Goal: Task Accomplishment & Management: Use online tool/utility

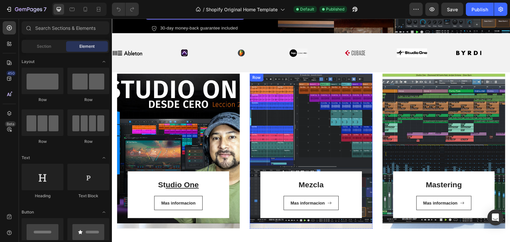
scroll to position [166, 0]
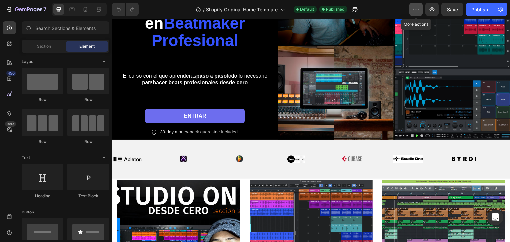
click at [413, 9] on icon "button" at bounding box center [415, 9] width 7 height 7
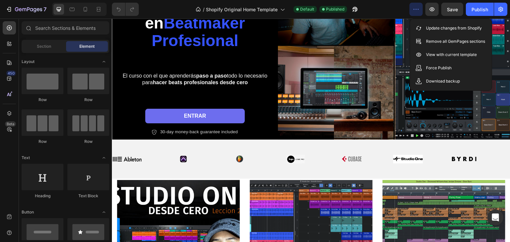
click at [413, 9] on icon "button" at bounding box center [415, 9] width 7 height 7
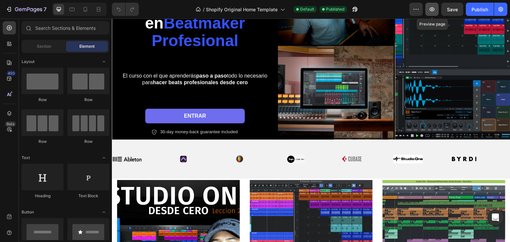
click at [434, 8] on icon "button" at bounding box center [431, 9] width 7 height 7
click at [89, 10] on div at bounding box center [85, 9] width 11 height 11
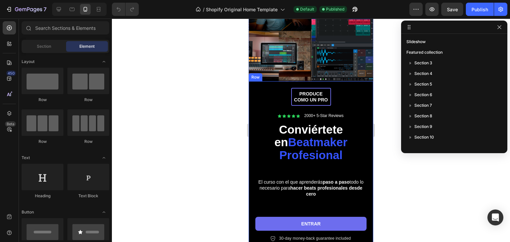
scroll to position [166, 0]
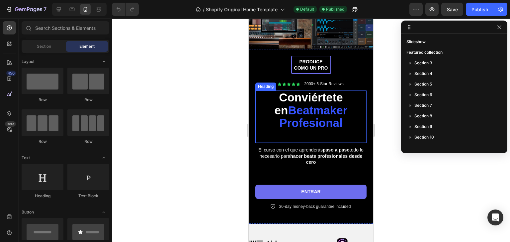
click at [329, 123] on strong "Beatmaker Profesional" at bounding box center [313, 117] width 68 height 26
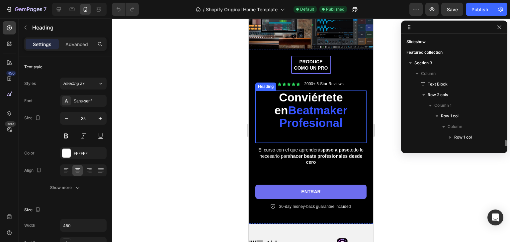
scroll to position [72, 0]
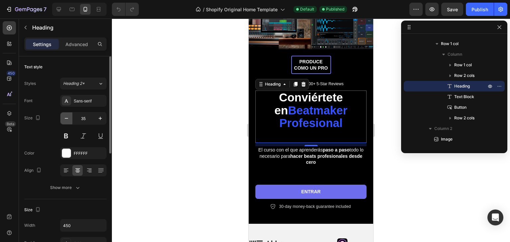
click at [64, 118] on icon "button" at bounding box center [66, 118] width 7 height 7
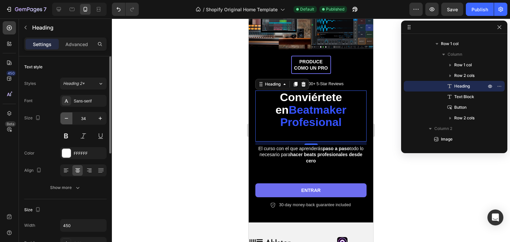
click at [64, 118] on icon "button" at bounding box center [66, 118] width 7 height 7
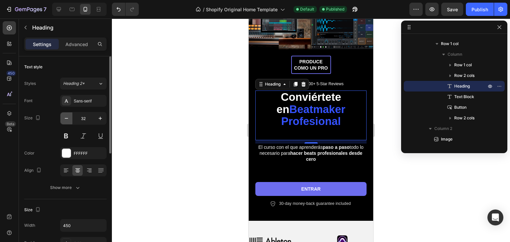
click at [64, 118] on icon "button" at bounding box center [66, 118] width 7 height 7
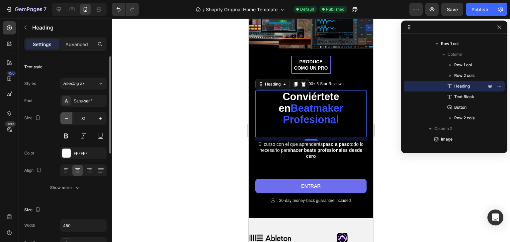
click at [64, 118] on icon "button" at bounding box center [66, 118] width 7 height 7
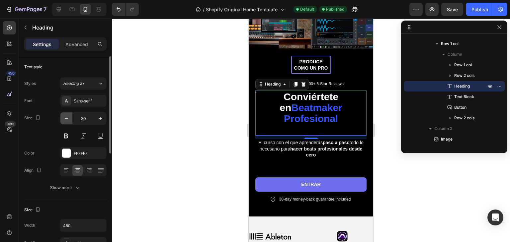
click at [64, 118] on icon "button" at bounding box center [66, 118] width 7 height 7
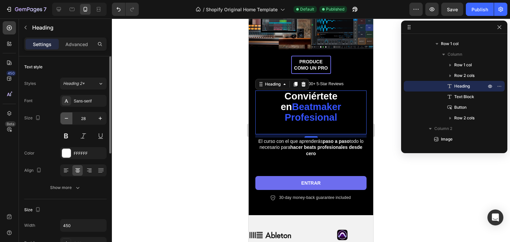
click at [64, 118] on icon "button" at bounding box center [66, 118] width 7 height 7
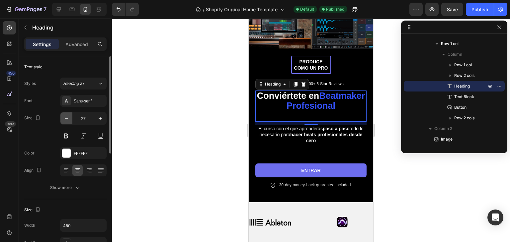
click at [64, 118] on icon "button" at bounding box center [66, 118] width 7 height 7
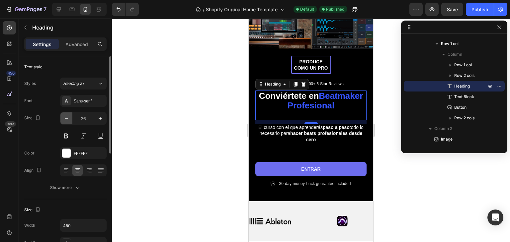
click at [64, 118] on icon "button" at bounding box center [66, 118] width 7 height 7
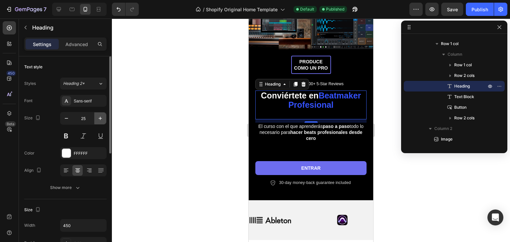
click at [100, 117] on icon "button" at bounding box center [100, 118] width 7 height 7
type input "26"
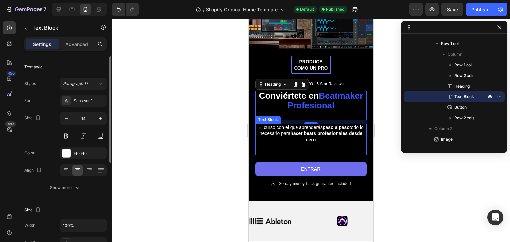
click at [329, 149] on p at bounding box center [311, 149] width 110 height 12
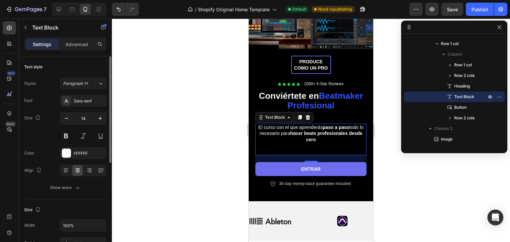
click at [339, 155] on div "21" at bounding box center [310, 158] width 111 height 7
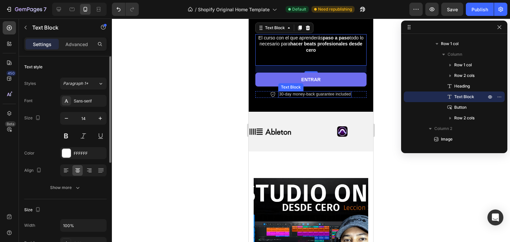
scroll to position [299, 0]
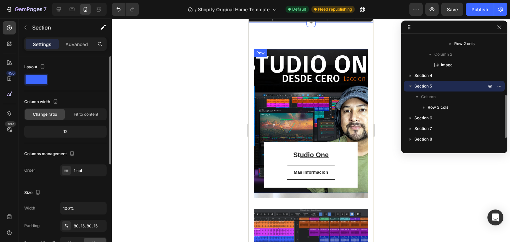
scroll to position [398, 0]
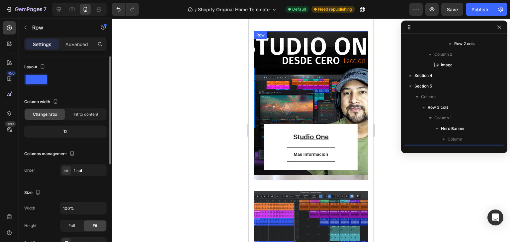
click at [326, 76] on div "St udio One Heading Mas [STREET_ADDRESS]" at bounding box center [310, 103] width 114 height 144
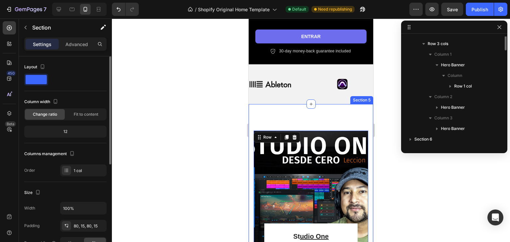
scroll to position [147, 0]
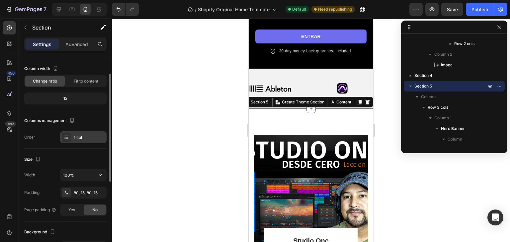
scroll to position [0, 0]
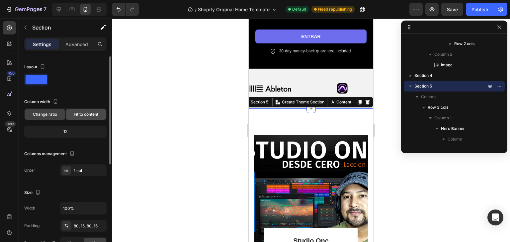
click at [88, 119] on div "Fit to content" at bounding box center [86, 114] width 40 height 11
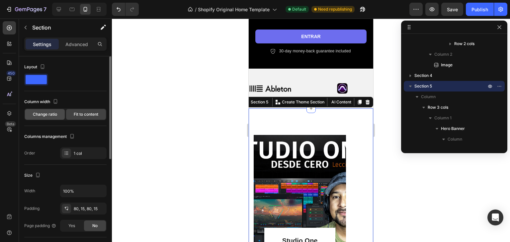
click at [37, 118] on div "Change ratio" at bounding box center [45, 114] width 40 height 11
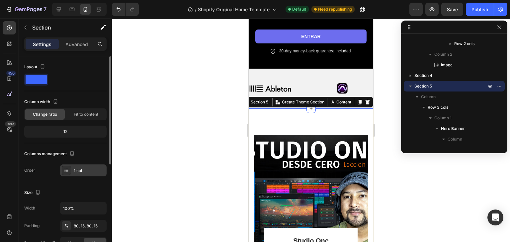
click at [77, 170] on div "1 col" at bounding box center [89, 171] width 31 height 6
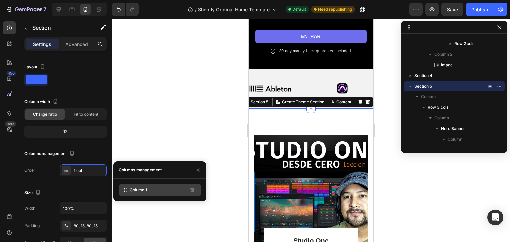
click at [133, 189] on span "Column 1" at bounding box center [138, 190] width 17 height 6
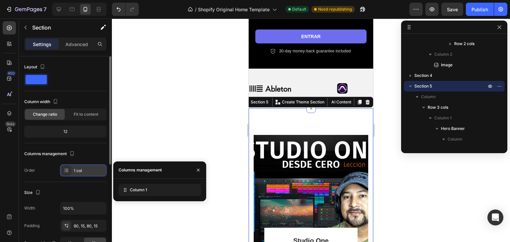
click at [87, 165] on div "1 col" at bounding box center [83, 171] width 46 height 12
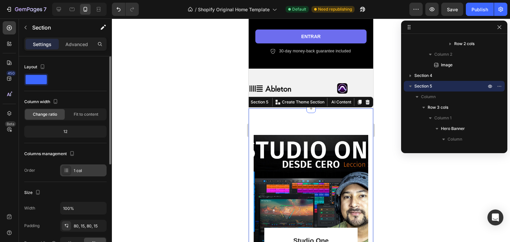
click at [67, 170] on icon at bounding box center [66, 170] width 5 height 5
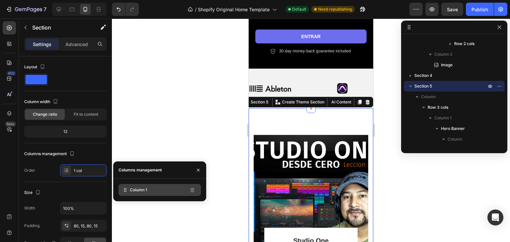
click at [130, 187] on span "Column 1" at bounding box center [138, 190] width 17 height 6
click at [84, 132] on div "12" at bounding box center [66, 131] width 80 height 9
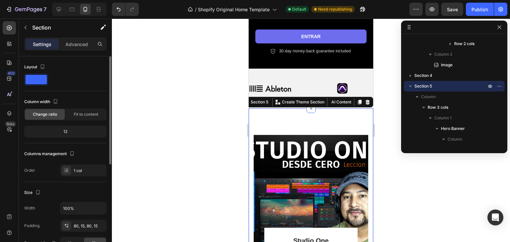
drag, startPoint x: 80, startPoint y: 130, endPoint x: 72, endPoint y: 129, distance: 7.3
click at [76, 130] on div "12" at bounding box center [66, 131] width 80 height 9
click at [72, 129] on div "12" at bounding box center [66, 131] width 80 height 9
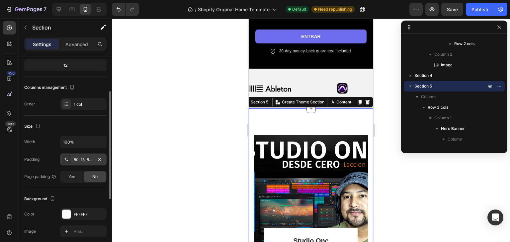
click at [83, 161] on div "80, 15, 80, 15" at bounding box center [83, 160] width 19 height 6
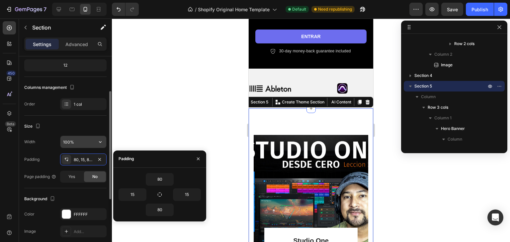
click at [68, 140] on input "100%" at bounding box center [83, 142] width 46 height 12
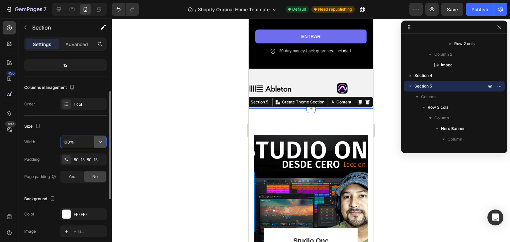
click at [104, 142] on icon "button" at bounding box center [100, 142] width 7 height 7
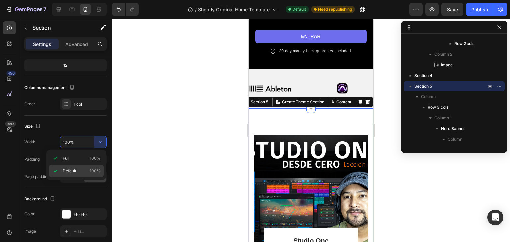
click at [85, 167] on div "Default 100%" at bounding box center [76, 171] width 54 height 13
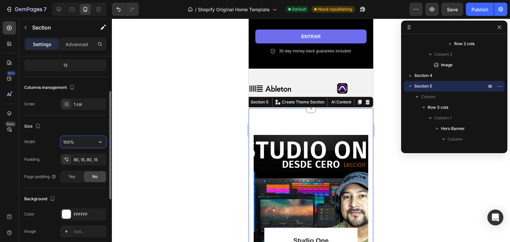
click at [85, 144] on input "100%" at bounding box center [83, 142] width 46 height 12
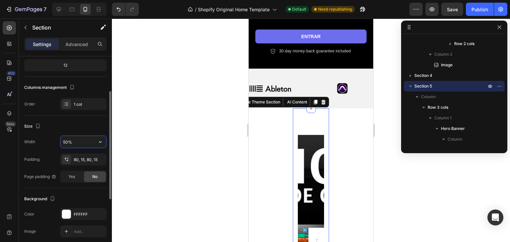
click at [79, 140] on input "50%" at bounding box center [83, 142] width 46 height 12
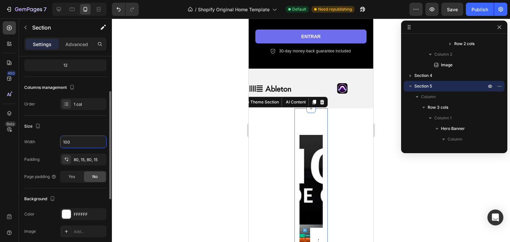
click at [77, 130] on div "Size" at bounding box center [65, 126] width 82 height 11
click at [91, 149] on div "Width 100 Padding 80, 15, 80, 15 Page padding Yes No" at bounding box center [65, 159] width 82 height 47
click at [101, 142] on icon "button" at bounding box center [100, 142] width 3 height 2
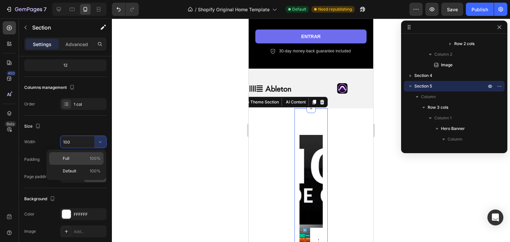
click at [87, 159] on p "Full 100%" at bounding box center [82, 159] width 38 height 6
type input "100%"
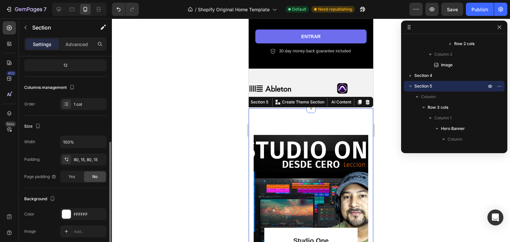
scroll to position [100, 0]
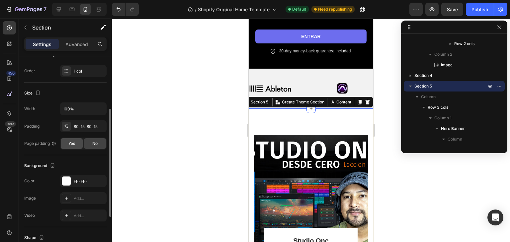
click at [73, 143] on span "Yes" at bounding box center [71, 144] width 7 height 6
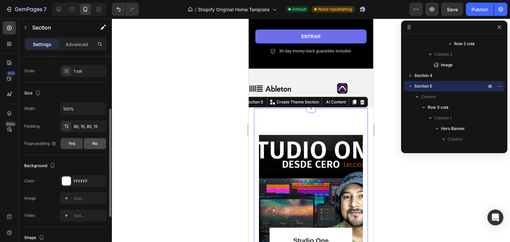
click at [84, 142] on div "No" at bounding box center [95, 143] width 22 height 11
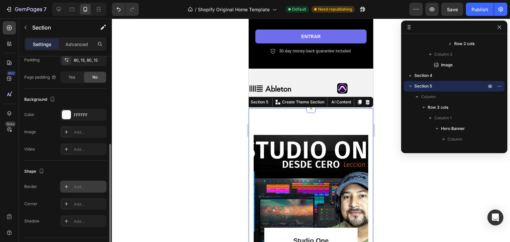
scroll to position [182, 0]
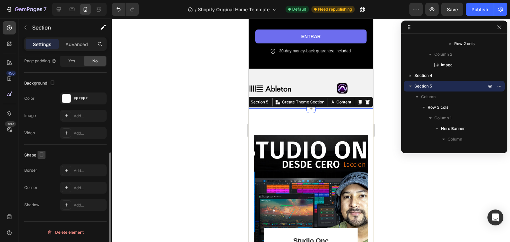
click at [44, 156] on icon "button" at bounding box center [41, 155] width 7 height 7
click at [54, 81] on icon "button" at bounding box center [53, 83] width 4 height 5
click at [67, 79] on div "Background" at bounding box center [65, 83] width 82 height 11
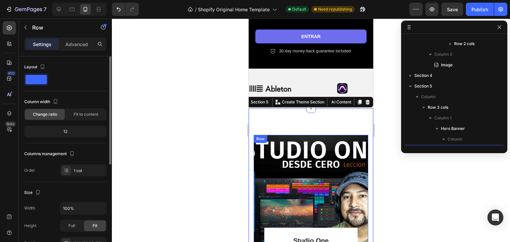
scroll to position [210, 0]
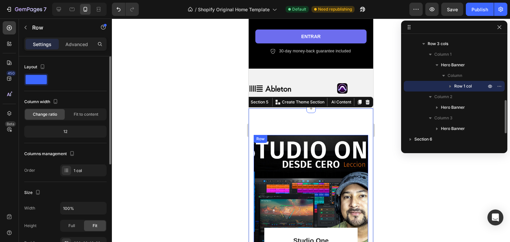
click at [319, 145] on div "St udio One Heading Mas [STREET_ADDRESS]" at bounding box center [310, 207] width 114 height 144
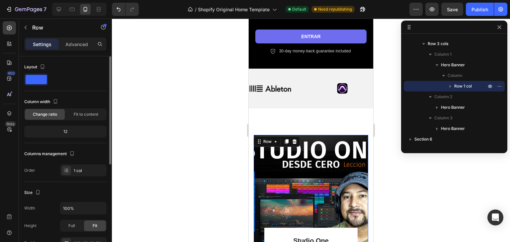
click at [328, 135] on div "St udio One Heading Mas [STREET_ADDRESS]" at bounding box center [310, 207] width 114 height 144
click at [497, 32] on div at bounding box center [454, 27] width 106 height 13
click at [498, 30] on icon "button" at bounding box center [498, 27] width 5 height 5
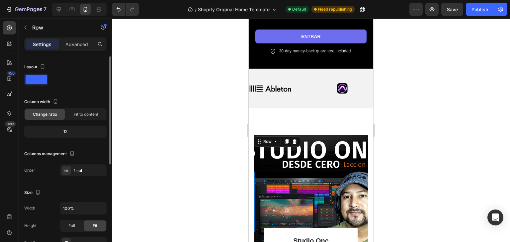
click at [479, 167] on div at bounding box center [311, 131] width 398 height 224
click at [308, 137] on div "St udio One Heading Mas [STREET_ADDRESS]" at bounding box center [310, 207] width 114 height 144
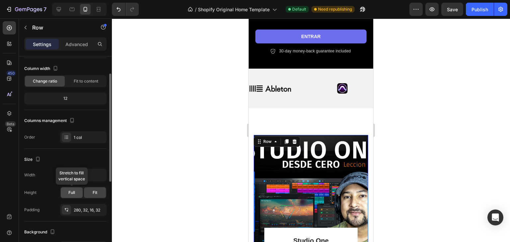
click at [70, 195] on span "Full" at bounding box center [71, 193] width 7 height 6
click at [96, 193] on span "Fit" at bounding box center [95, 193] width 5 height 6
click at [84, 210] on div "280, 32, 16, 32" at bounding box center [83, 210] width 19 height 6
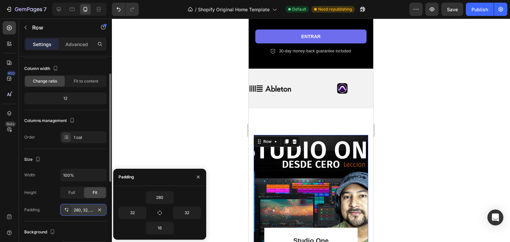
click at [84, 210] on div "280, 32, 16, 32" at bounding box center [83, 210] width 19 height 6
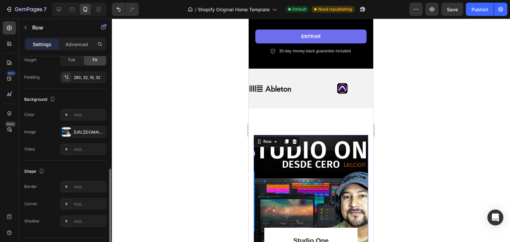
scroll to position [182, 0]
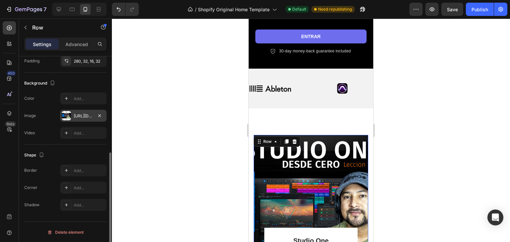
click at [89, 113] on div "[URL][DOMAIN_NAME]" at bounding box center [83, 116] width 19 height 6
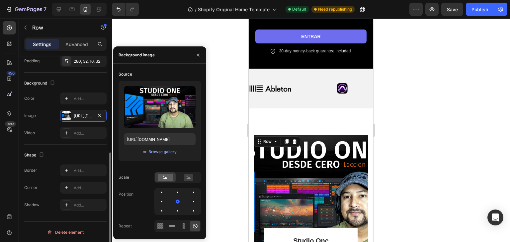
click at [45, 146] on div "Shape Border Add... Corner Add... Shadow Add..." at bounding box center [65, 181] width 82 height 72
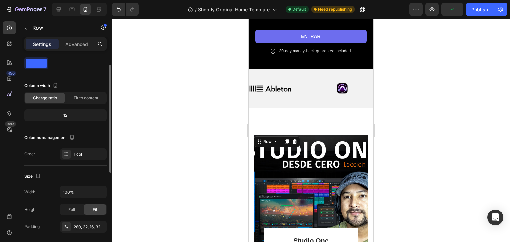
scroll to position [0, 0]
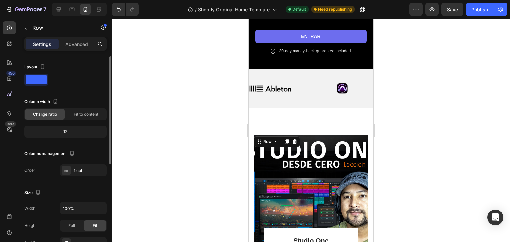
click at [40, 77] on span at bounding box center [36, 79] width 21 height 9
click at [75, 74] on div at bounding box center [65, 80] width 82 height 12
click at [84, 114] on span "Fit to content" at bounding box center [86, 114] width 25 height 6
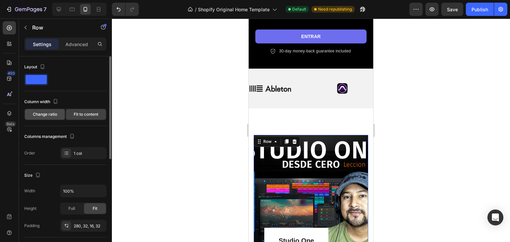
click at [49, 114] on span "Change ratio" at bounding box center [45, 114] width 24 height 6
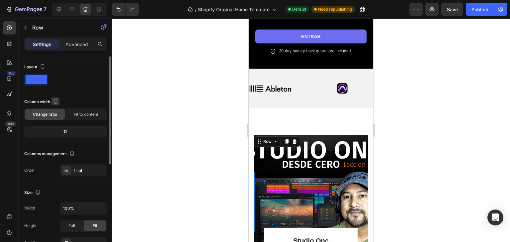
click at [56, 103] on icon "button" at bounding box center [55, 101] width 7 height 7
click at [56, 102] on icon "button" at bounding box center [55, 101] width 7 height 7
click at [73, 78] on div at bounding box center [65, 80] width 82 height 12
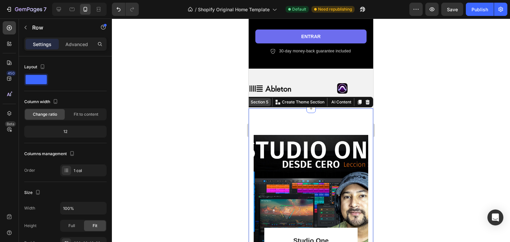
click at [354, 101] on div "Section 5 You can create reusable sections Create Theme Section AI Content Writ…" at bounding box center [307, 102] width 132 height 11
click at [256, 99] on div "Section 5" at bounding box center [259, 102] width 20 height 6
click at [411, 132] on div at bounding box center [311, 131] width 398 height 224
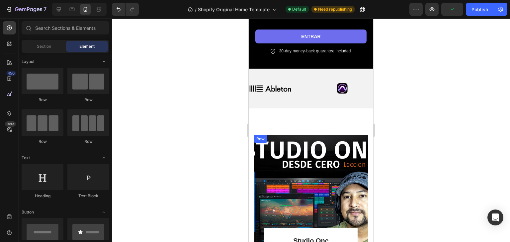
click at [319, 135] on div "St udio One Heading Mas [STREET_ADDRESS]" at bounding box center [310, 207] width 114 height 144
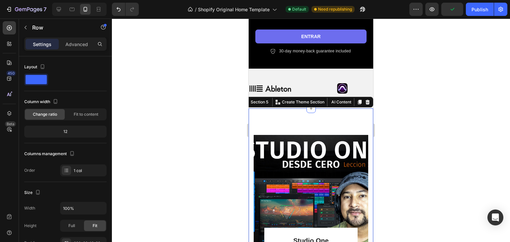
click at [76, 41] on p "Advanced" at bounding box center [76, 44] width 23 height 7
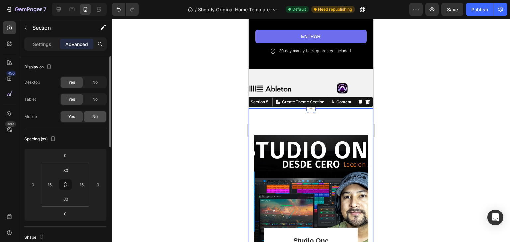
click at [94, 119] on span "No" at bounding box center [94, 117] width 5 height 6
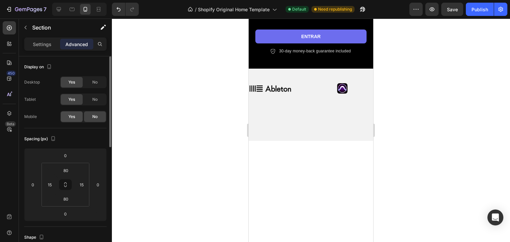
click at [74, 118] on span "Yes" at bounding box center [71, 117] width 7 height 6
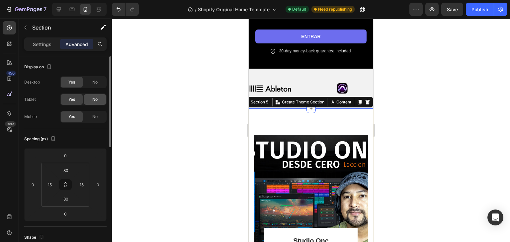
click at [93, 101] on span "No" at bounding box center [94, 100] width 5 height 6
click at [74, 100] on span "Yes" at bounding box center [71, 100] width 7 height 6
click at [94, 81] on span "No" at bounding box center [94, 82] width 5 height 6
click at [75, 79] on div "Yes" at bounding box center [72, 82] width 22 height 11
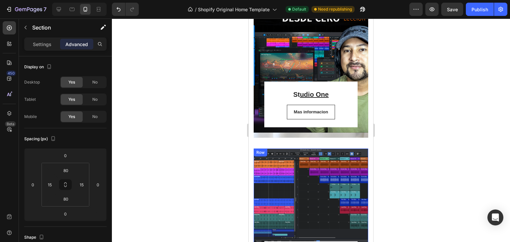
scroll to position [431, 0]
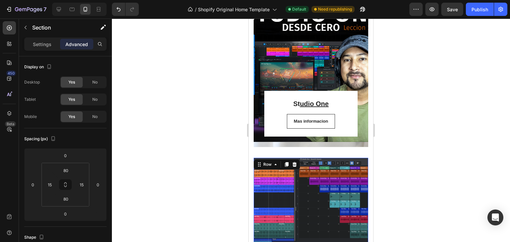
click at [311, 186] on div "Mezcla Heading Mas [STREET_ADDRESS]" at bounding box center [310, 230] width 114 height 144
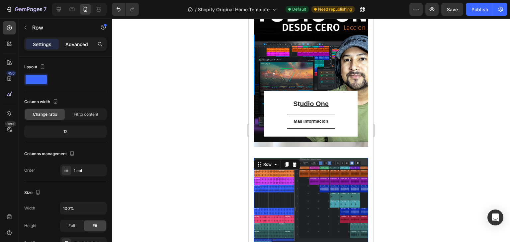
click at [77, 47] on p "Advanced" at bounding box center [76, 44] width 23 height 7
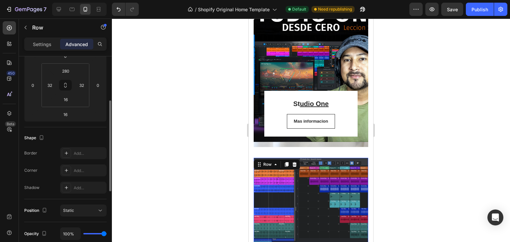
scroll to position [133, 0]
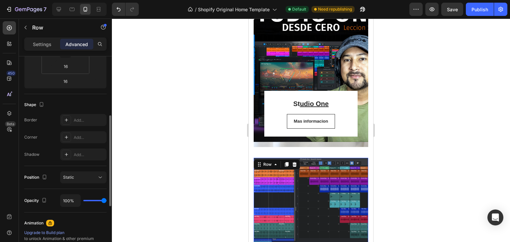
type input "89%"
type input "89"
type input "86%"
type input "86"
type input "82%"
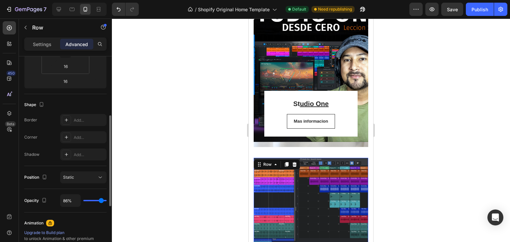
type input "82"
type input "79%"
type input "79"
type input "76%"
type input "76"
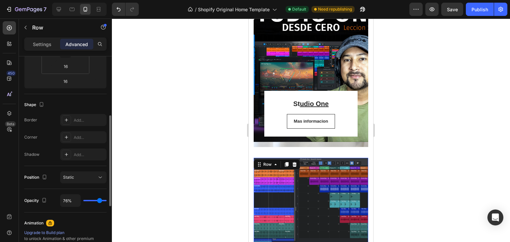
type input "67%"
type input "67"
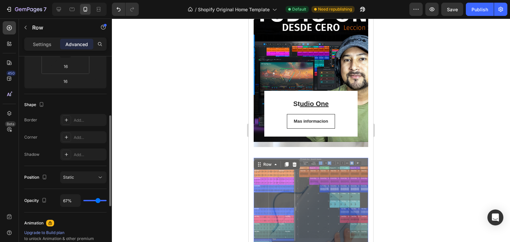
type input "63%"
type input "63"
type input "60%"
type input "60"
type input "57%"
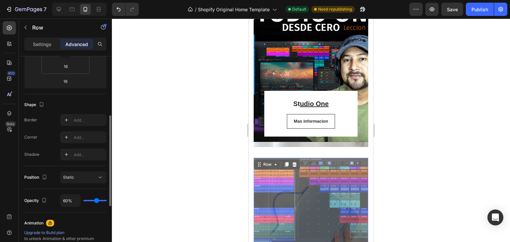
type input "57"
type input "51%"
type input "51"
type input "42%"
type input "42"
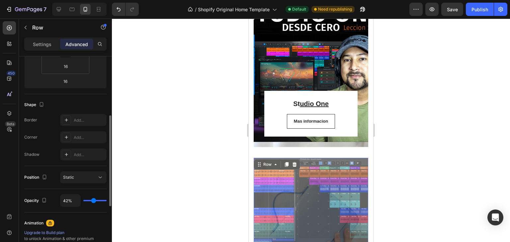
type input "34%"
type input "34"
type input "31%"
type input "31"
type input "29%"
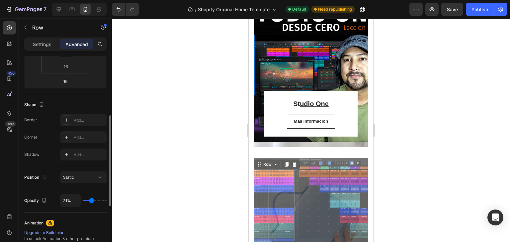
type input "29"
type input "26%"
type input "26"
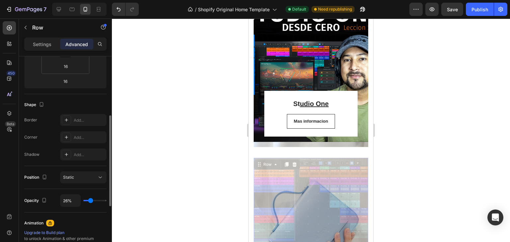
type input "23%"
type input "23"
type input "21%"
type input "21"
type input "20%"
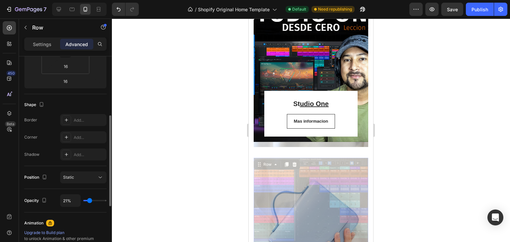
type input "20"
type input "18%"
type input "18"
type input "17%"
type input "17"
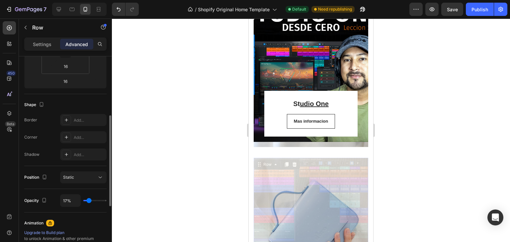
type input "15%"
type input "15"
type input "9%"
type input "9"
type input "0%"
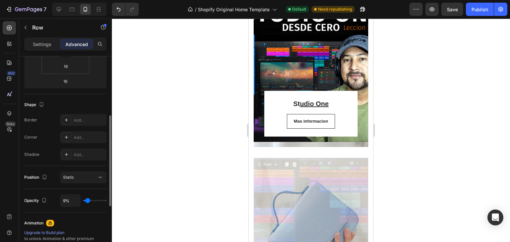
type input "0"
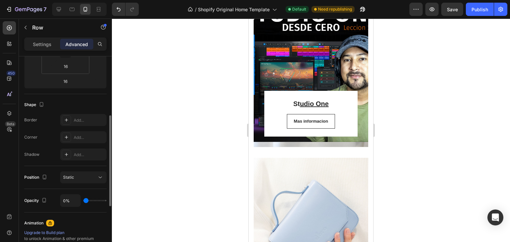
type input "2%"
type input "2"
type input "6%"
type input "6"
type input "14%"
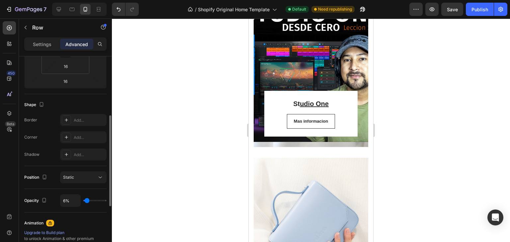
type input "14"
type input "20%"
type input "20"
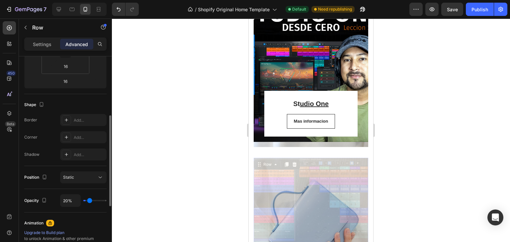
type input "27%"
type input "27"
type input "31%"
type input "31"
type input "39%"
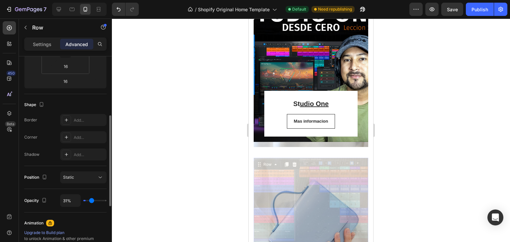
type input "39"
type input "49%"
type input "49"
type input "64%"
type input "64"
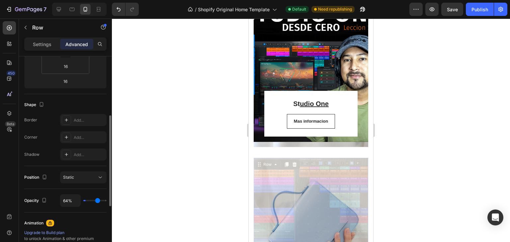
type input "76%"
type input "76"
type input "85%"
type input "85"
type input "94%"
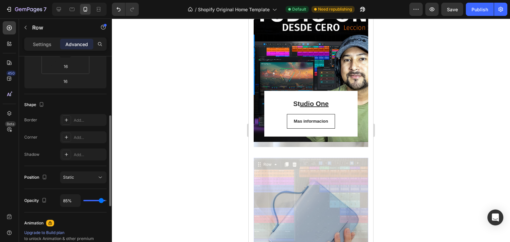
type input "94"
type input "100%"
type input "100"
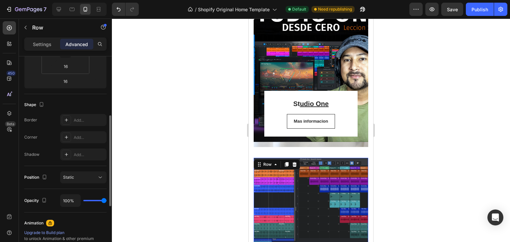
drag, startPoint x: 102, startPoint y: 199, endPoint x: 117, endPoint y: 198, distance: 14.6
click at [106, 200] on input "range" at bounding box center [94, 200] width 23 height 1
click at [89, 178] on div "Static" at bounding box center [80, 178] width 34 height 6
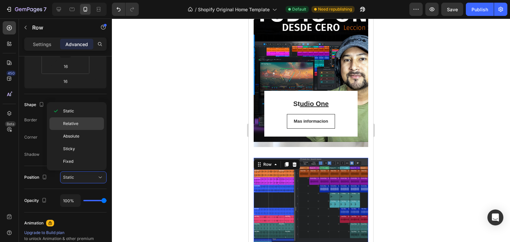
click at [78, 124] on p "Relative" at bounding box center [82, 124] width 38 height 6
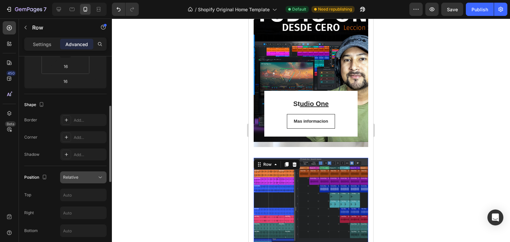
click at [89, 177] on div "Relative" at bounding box center [80, 178] width 34 height 6
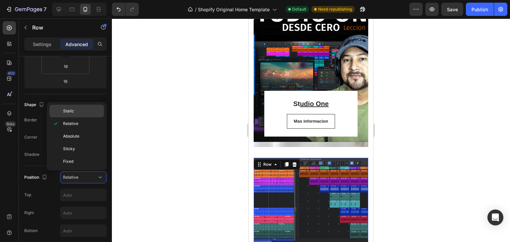
click at [70, 110] on span "Static" at bounding box center [68, 111] width 11 height 6
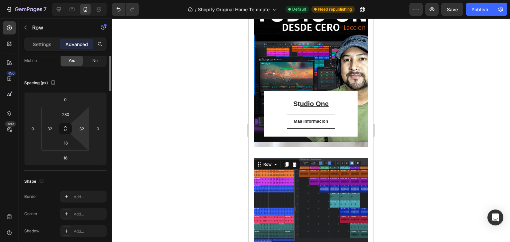
scroll to position [0, 0]
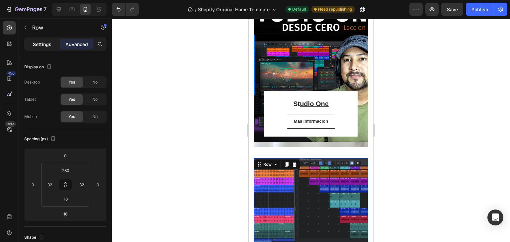
click at [43, 48] on div "Settings" at bounding box center [42, 44] width 33 height 11
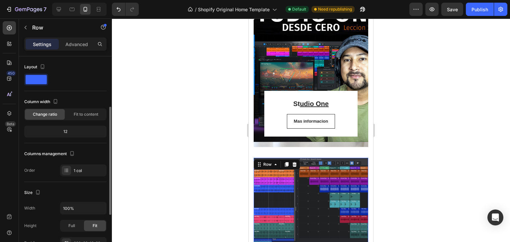
scroll to position [33, 0]
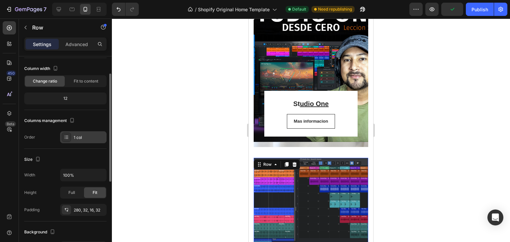
click at [68, 138] on icon at bounding box center [66, 138] width 3 height 0
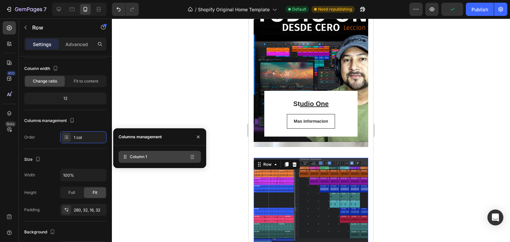
click at [146, 153] on div "Column 1" at bounding box center [159, 157] width 82 height 12
click at [123, 158] on icon at bounding box center [125, 157] width 7 height 7
click at [159, 158] on div "Column 1" at bounding box center [159, 157] width 82 height 12
click at [162, 136] on div "Columns management" at bounding box center [139, 137] width 43 height 6
click at [149, 155] on div "Column 1" at bounding box center [159, 157] width 82 height 12
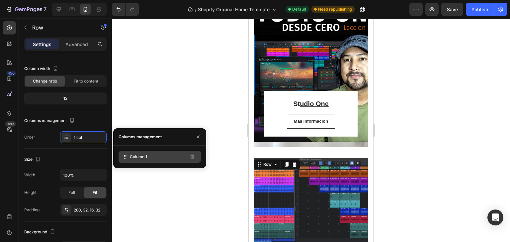
click at [149, 155] on div "Column 1" at bounding box center [159, 157] width 82 height 12
click at [149, 156] on div "Column 1" at bounding box center [159, 157] width 82 height 12
click at [125, 156] on icon at bounding box center [125, 157] width 7 height 7
drag, startPoint x: 125, startPoint y: 156, endPoint x: 133, endPoint y: 151, distance: 9.5
click at [135, 152] on div "Column 1" at bounding box center [159, 157] width 82 height 12
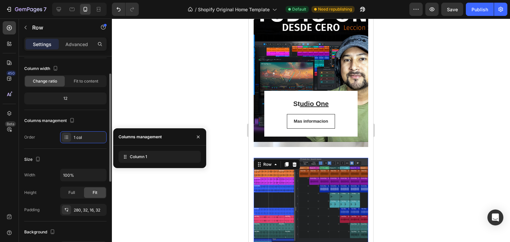
click at [33, 136] on div "Order" at bounding box center [29, 137] width 11 height 6
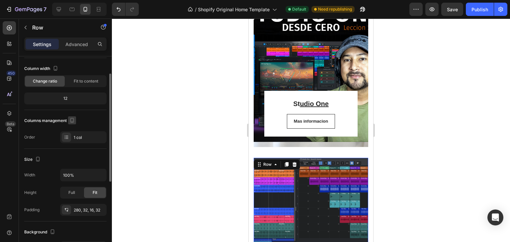
click at [73, 118] on icon "button" at bounding box center [72, 120] width 7 height 7
click at [75, 140] on icon "button" at bounding box center [73, 143] width 7 height 7
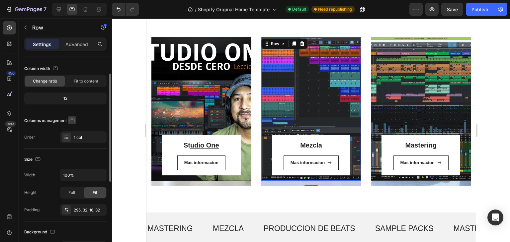
scroll to position [388, 0]
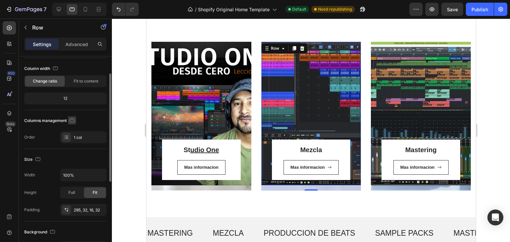
click at [74, 119] on icon "button" at bounding box center [72, 120] width 7 height 7
click at [74, 153] on icon "button" at bounding box center [74, 155] width 4 height 5
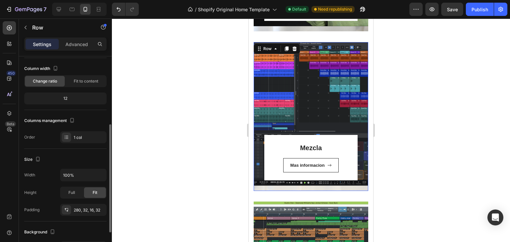
scroll to position [66, 0]
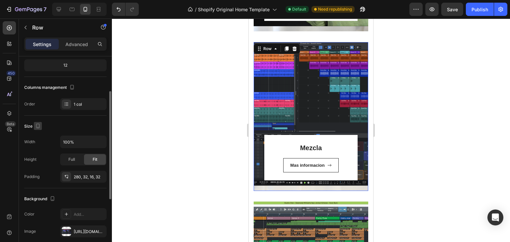
click at [39, 127] on icon "button" at bounding box center [38, 126] width 4 height 5
click at [41, 149] on icon "button" at bounding box center [39, 148] width 7 height 7
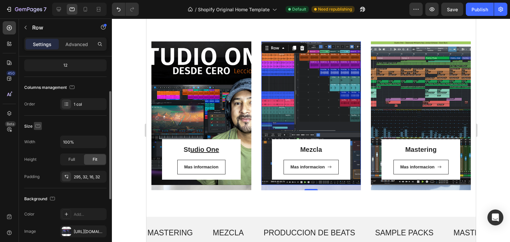
click at [38, 129] on button "button" at bounding box center [38, 126] width 8 height 8
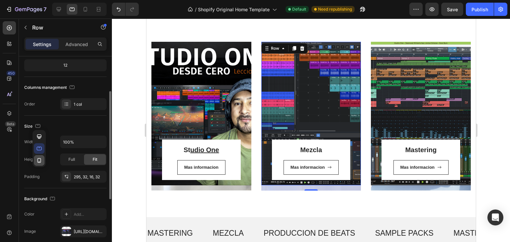
click at [41, 161] on icon "button" at bounding box center [39, 160] width 7 height 7
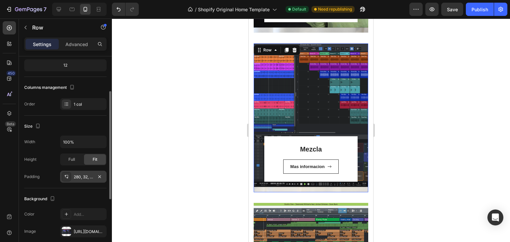
scroll to position [547, 0]
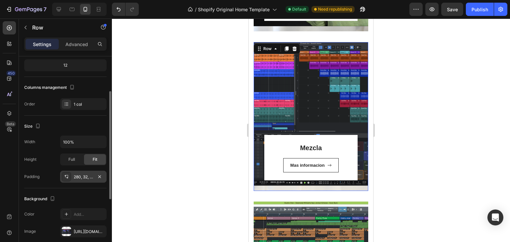
click at [77, 178] on div "280, 32, 16, 32" at bounding box center [83, 177] width 19 height 6
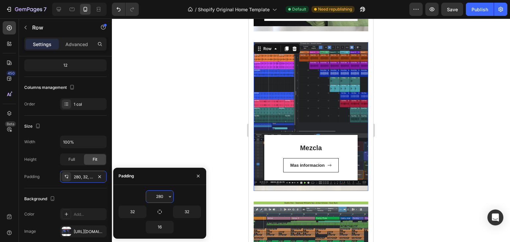
click at [159, 202] on input "280" at bounding box center [159, 197] width 27 height 12
click at [155, 208] on button "button" at bounding box center [159, 211] width 9 height 9
type input "280"
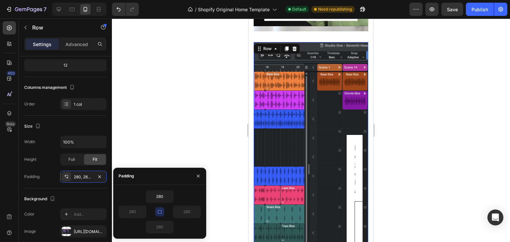
click at [160, 212] on icon "button" at bounding box center [159, 211] width 5 height 5
click at [161, 195] on input "280" at bounding box center [159, 197] width 27 height 12
click at [169, 196] on icon "button" at bounding box center [169, 196] width 5 height 5
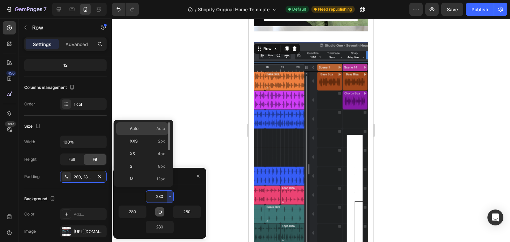
click at [145, 127] on p "Auto Auto" at bounding box center [147, 129] width 35 height 6
type input "Auto"
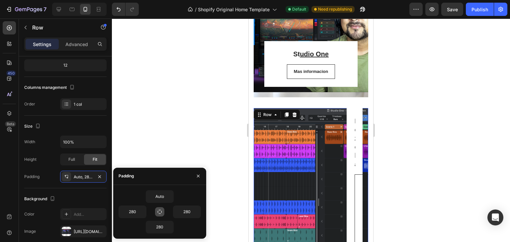
scroll to position [481, 0]
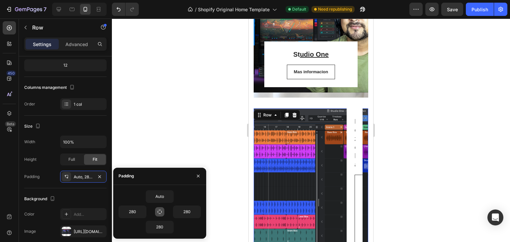
click at [159, 210] on icon "button" at bounding box center [159, 211] width 5 height 5
type input "Auto"
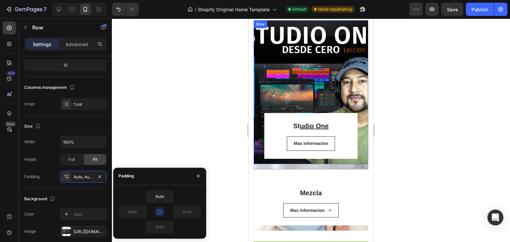
scroll to position [448, 0]
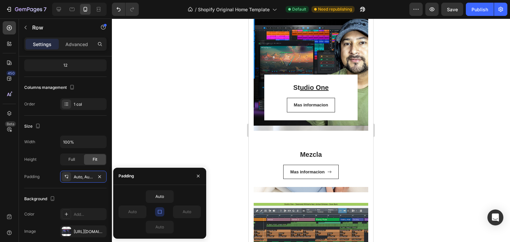
click at [160, 211] on icon "button" at bounding box center [159, 211] width 5 height 5
click at [161, 213] on icon "button" at bounding box center [159, 211] width 5 height 5
click at [184, 211] on input "Auto" at bounding box center [186, 212] width 27 height 12
click at [186, 211] on input "Auto" at bounding box center [186, 212] width 27 height 12
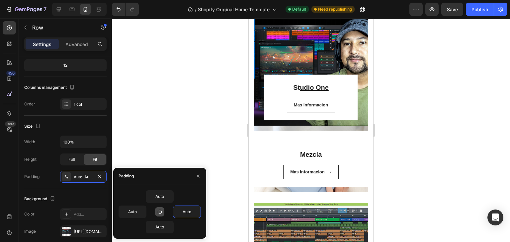
click at [185, 194] on div "Auto" at bounding box center [159, 196] width 82 height 13
click at [200, 210] on button "button" at bounding box center [197, 212] width 7 height 12
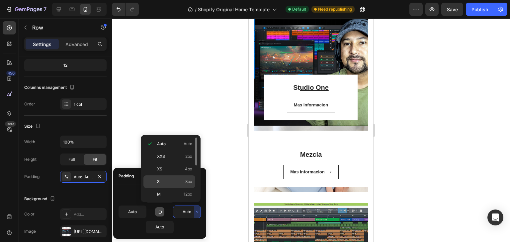
click at [165, 177] on div "S 8px" at bounding box center [169, 182] width 52 height 13
type input "8"
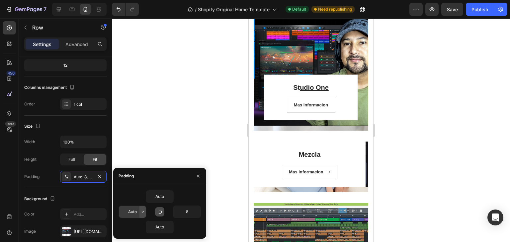
click at [142, 209] on icon "button" at bounding box center [142, 211] width 5 height 5
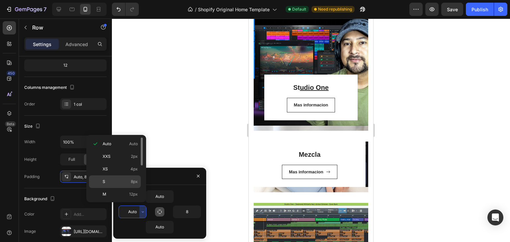
click at [113, 180] on p "S 8px" at bounding box center [120, 182] width 35 height 6
type input "8"
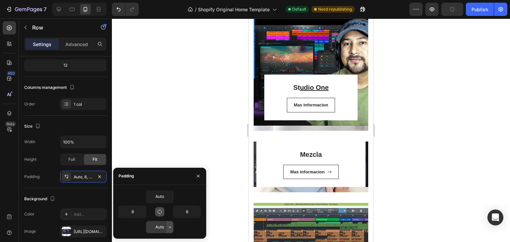
click at [170, 228] on icon "button" at bounding box center [169, 227] width 5 height 5
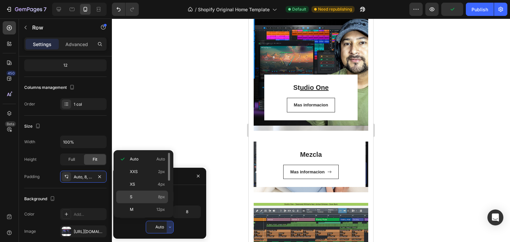
click at [142, 197] on p "S 8px" at bounding box center [147, 197] width 35 height 6
type input "8"
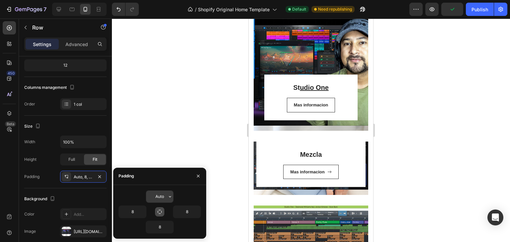
click at [173, 198] on button "button" at bounding box center [170, 197] width 7 height 12
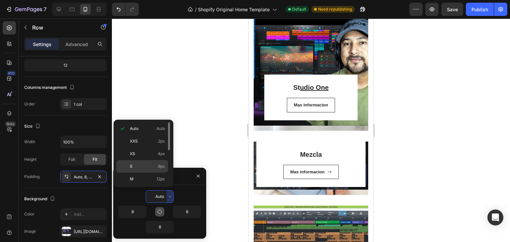
click at [141, 164] on p "S 8px" at bounding box center [147, 167] width 35 height 6
type input "8"
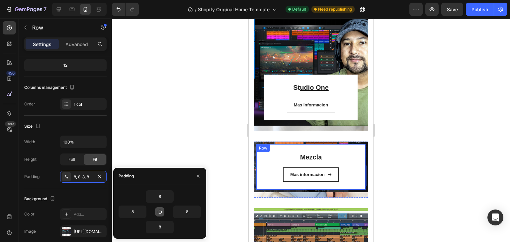
click at [341, 149] on div "Mezcla Heading Mas informacion Button Row" at bounding box center [310, 167] width 109 height 46
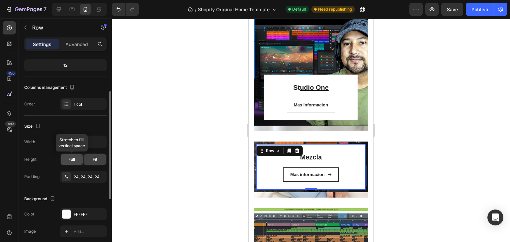
click at [74, 160] on span "Full" at bounding box center [71, 160] width 7 height 6
click at [102, 157] on div "Fit" at bounding box center [95, 159] width 22 height 11
click at [88, 177] on div "24, 24, 24, 24" at bounding box center [83, 177] width 19 height 6
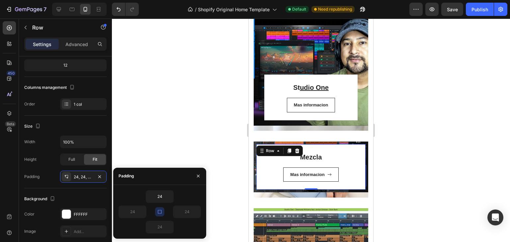
click at [162, 213] on icon "button" at bounding box center [159, 211] width 5 height 5
click at [159, 210] on icon "button" at bounding box center [159, 211] width 5 height 5
click at [158, 210] on icon "button" at bounding box center [159, 211] width 5 height 5
click at [168, 195] on icon "button" at bounding box center [169, 196] width 5 height 5
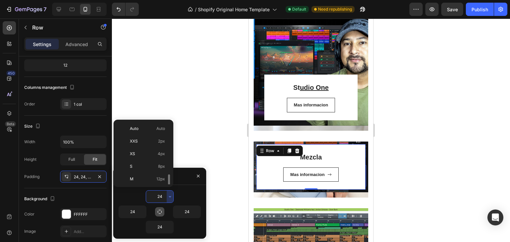
scroll to position [36, 0]
click at [135, 154] on p "L 16px" at bounding box center [147, 156] width 35 height 6
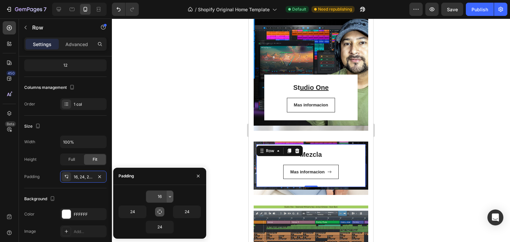
click at [170, 197] on icon "button" at bounding box center [170, 196] width 2 height 1
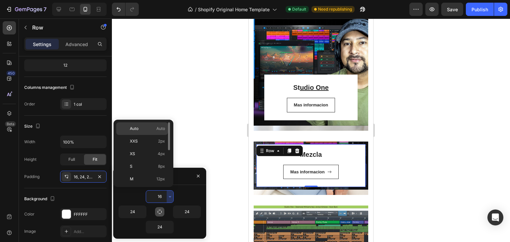
click at [149, 131] on p "Auto Auto" at bounding box center [147, 129] width 35 height 6
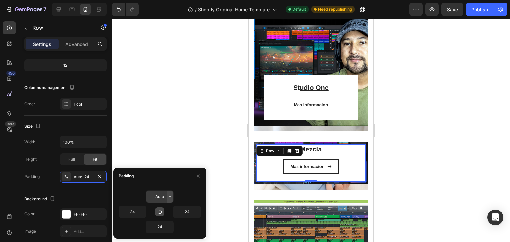
click at [170, 196] on icon "button" at bounding box center [169, 196] width 5 height 5
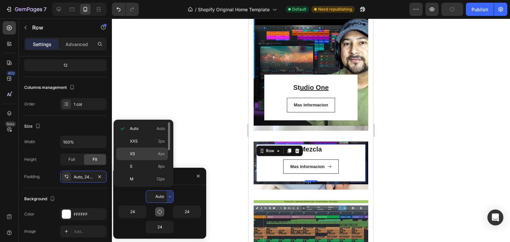
click at [141, 153] on p "XS 4px" at bounding box center [147, 154] width 35 height 6
type input "4"
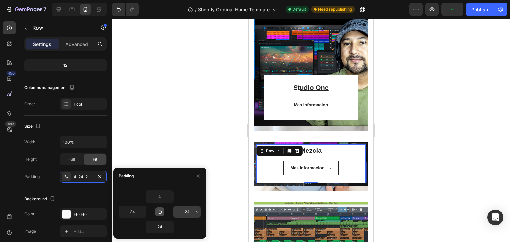
drag, startPoint x: 196, startPoint y: 210, endPoint x: 194, endPoint y: 205, distance: 5.4
click at [195, 209] on icon "button" at bounding box center [196, 211] width 5 height 5
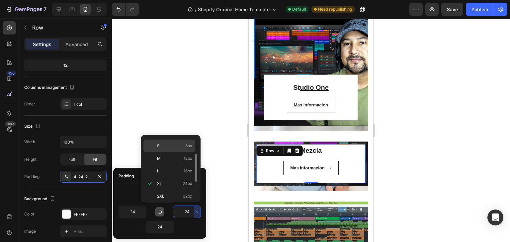
click at [169, 147] on p "S 8px" at bounding box center [174, 146] width 35 height 6
type input "8"
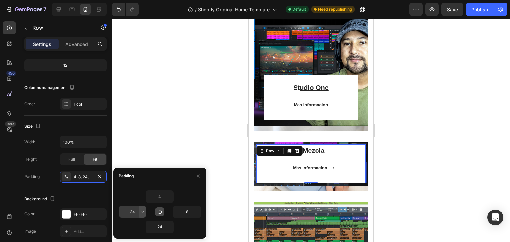
click at [142, 210] on icon "button" at bounding box center [142, 211] width 5 height 5
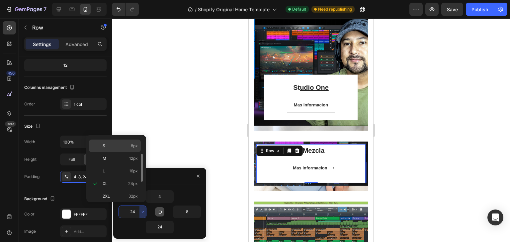
click at [121, 147] on p "S 8px" at bounding box center [120, 146] width 35 height 6
type input "8"
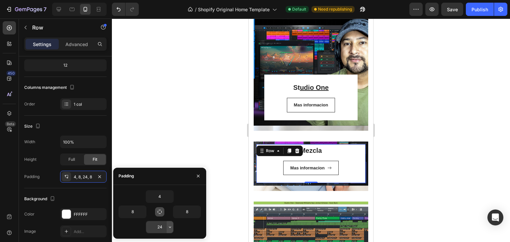
drag, startPoint x: 171, startPoint y: 228, endPoint x: 175, endPoint y: 189, distance: 38.7
click at [171, 227] on icon "button" at bounding box center [169, 227] width 5 height 5
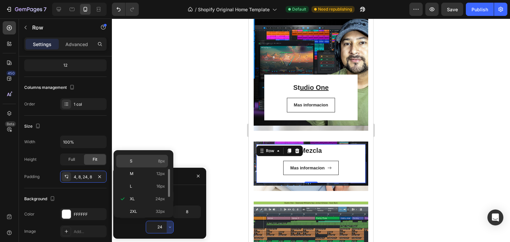
click at [148, 165] on div "S 8px" at bounding box center [142, 161] width 52 height 13
type input "8"
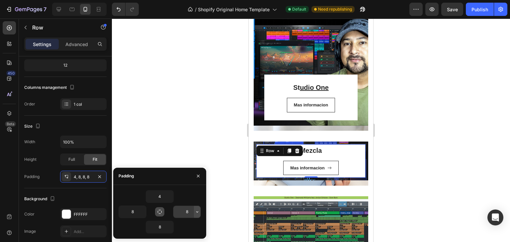
click at [197, 210] on icon "button" at bounding box center [196, 211] width 5 height 5
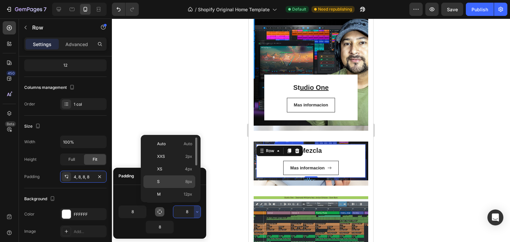
click at [163, 178] on div "S 8px" at bounding box center [169, 182] width 52 height 13
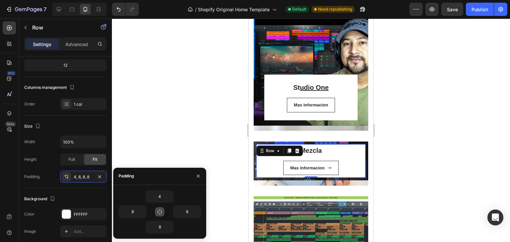
click at [344, 157] on div "Mezcla Heading Mas informacion Button" at bounding box center [311, 161] width 104 height 30
click at [72, 160] on span "Full" at bounding box center [71, 160] width 7 height 6
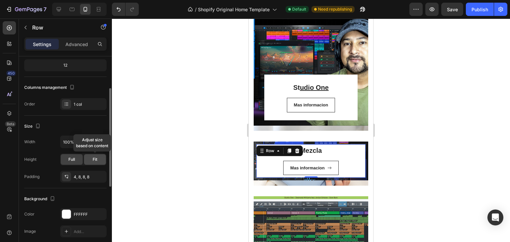
click at [93, 162] on span "Fit" at bounding box center [95, 160] width 5 height 6
click at [67, 176] on icon at bounding box center [66, 176] width 5 height 5
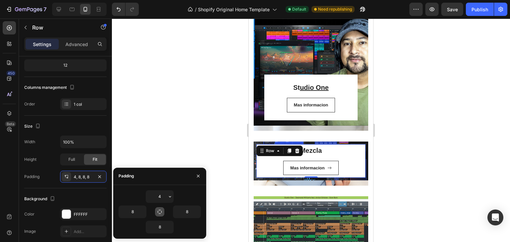
click at [159, 212] on icon "button" at bounding box center [159, 211] width 5 height 5
type input "4"
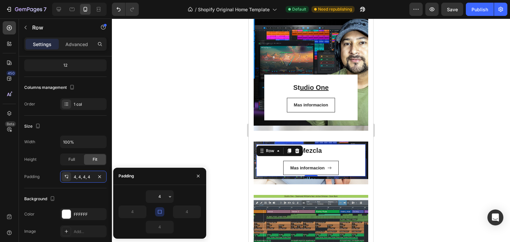
click at [159, 212] on icon "button" at bounding box center [159, 211] width 5 height 5
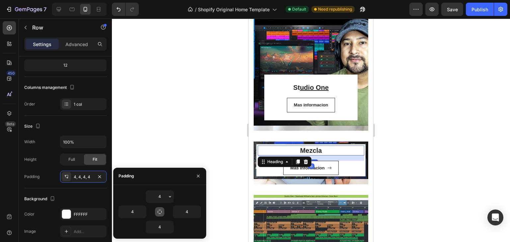
click at [349, 154] on h3 "Mezcla" at bounding box center [310, 151] width 106 height 10
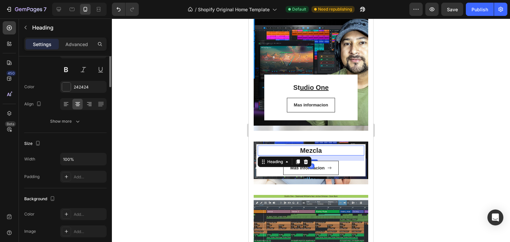
scroll to position [0, 0]
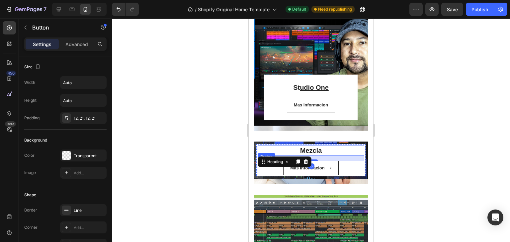
click at [350, 169] on div "Mas informacion Button" at bounding box center [310, 168] width 106 height 15
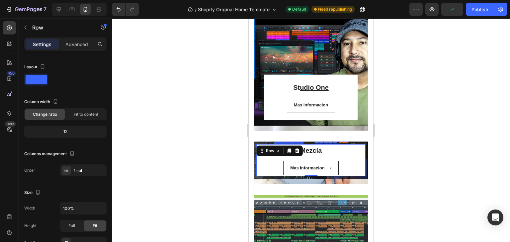
click at [354, 156] on div "Mezcla Heading Mas informacion Button" at bounding box center [310, 161] width 106 height 30
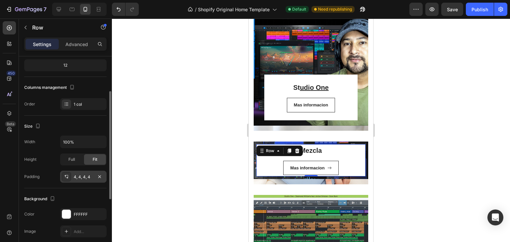
click at [89, 174] on div "4, 4, 4, 4" at bounding box center [83, 177] width 19 height 6
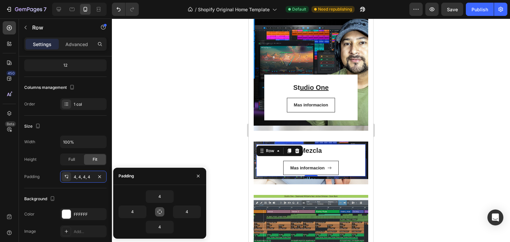
click at [162, 210] on icon "button" at bounding box center [159, 211] width 5 height 5
click at [129, 213] on input "4" at bounding box center [132, 212] width 27 height 12
click at [140, 211] on icon "button" at bounding box center [142, 211] width 5 height 5
type input "2"
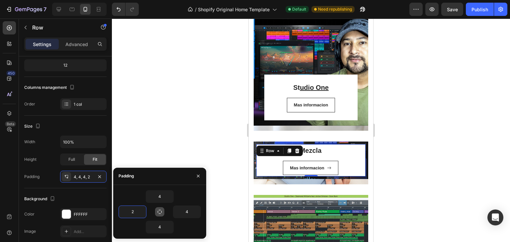
click at [135, 194] on div "4" at bounding box center [159, 196] width 82 height 13
click at [192, 210] on input "4" at bounding box center [186, 212] width 27 height 12
type input "2"
click at [156, 193] on input "4" at bounding box center [159, 197] width 27 height 12
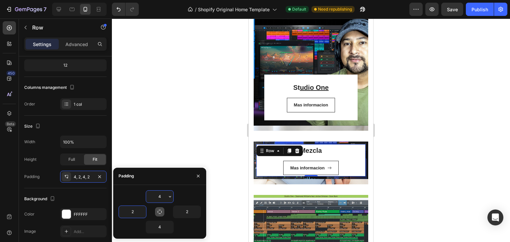
click at [156, 193] on input "4" at bounding box center [159, 197] width 27 height 12
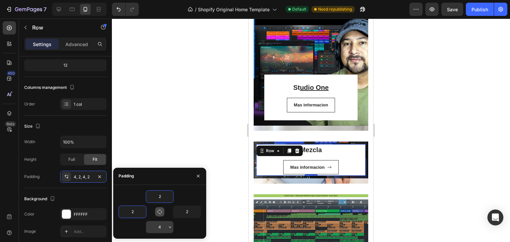
type input "2"
click at [158, 226] on input "4" at bounding box center [159, 227] width 27 height 12
type input "2"
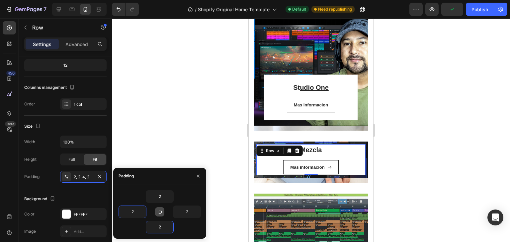
click at [210, 133] on div at bounding box center [311, 131] width 398 height 224
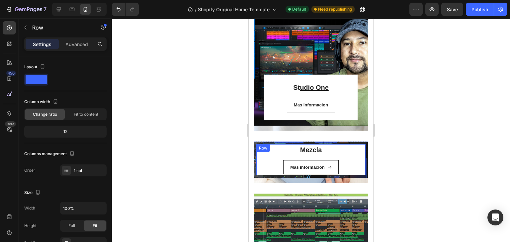
click at [331, 155] on div "Mezcla Heading Mas informacion Button" at bounding box center [311, 160] width 108 height 30
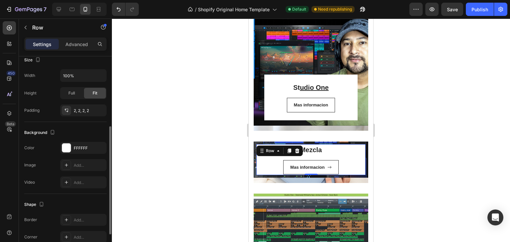
scroll to position [0, 0]
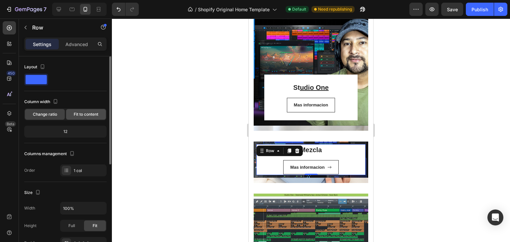
click at [77, 114] on span "Fit to content" at bounding box center [86, 114] width 25 height 6
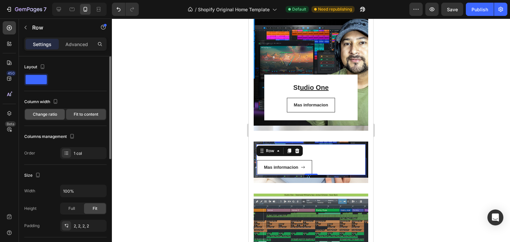
click at [50, 110] on div "Change ratio" at bounding box center [45, 114] width 40 height 11
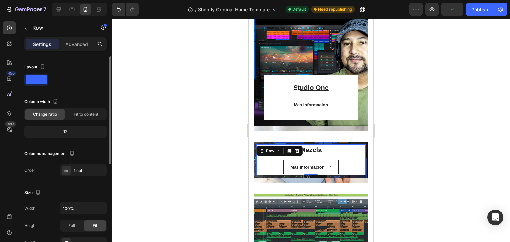
click at [75, 133] on div "12" at bounding box center [66, 131] width 80 height 9
drag, startPoint x: 66, startPoint y: 133, endPoint x: 62, endPoint y: 131, distance: 4.6
click at [65, 132] on div "12" at bounding box center [66, 131] width 80 height 9
drag, startPoint x: 62, startPoint y: 131, endPoint x: 75, endPoint y: 134, distance: 13.0
click at [75, 134] on div "12" at bounding box center [66, 131] width 80 height 9
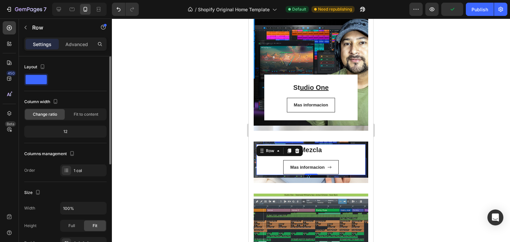
drag, startPoint x: 68, startPoint y: 130, endPoint x: 83, endPoint y: 136, distance: 16.2
click at [82, 134] on div "12" at bounding box center [66, 131] width 80 height 9
click at [69, 169] on icon at bounding box center [66, 170] width 5 height 5
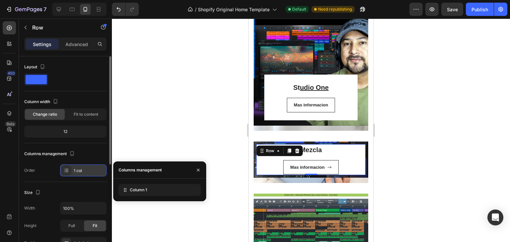
click at [69, 169] on icon at bounding box center [66, 170] width 5 height 5
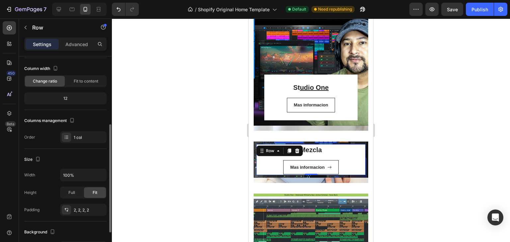
scroll to position [66, 0]
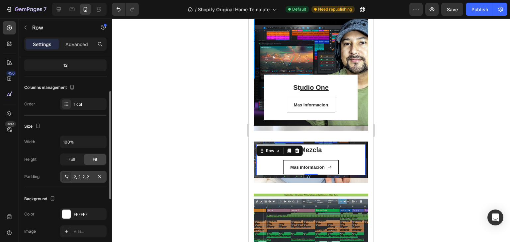
click at [71, 177] on div "2, 2, 2, 2" at bounding box center [83, 177] width 46 height 12
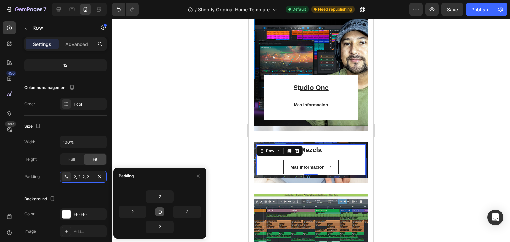
click at [160, 211] on icon "button" at bounding box center [159, 211] width 5 height 5
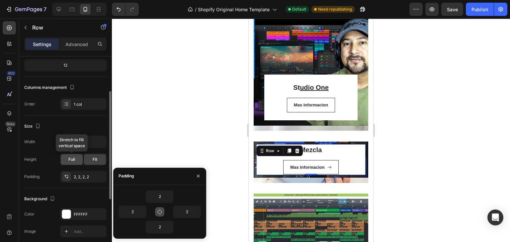
click at [62, 159] on div "Full" at bounding box center [72, 159] width 22 height 11
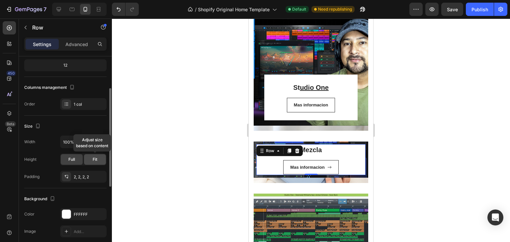
click at [98, 156] on div "Fit" at bounding box center [95, 159] width 22 height 11
click at [71, 138] on input "100%" at bounding box center [83, 142] width 46 height 12
click at [101, 143] on icon "button" at bounding box center [100, 142] width 7 height 7
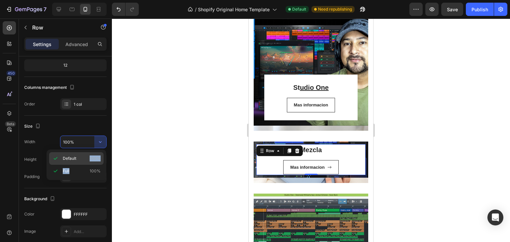
drag, startPoint x: 76, startPoint y: 166, endPoint x: 80, endPoint y: 161, distance: 7.1
click at [80, 161] on div "Default 100% Full 100%" at bounding box center [76, 164] width 54 height 25
click at [80, 158] on p "Default 100%" at bounding box center [82, 159] width 38 height 6
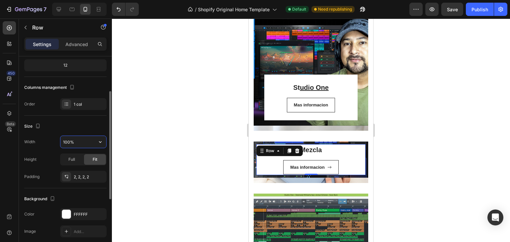
click at [91, 142] on input "100%" at bounding box center [83, 142] width 46 height 12
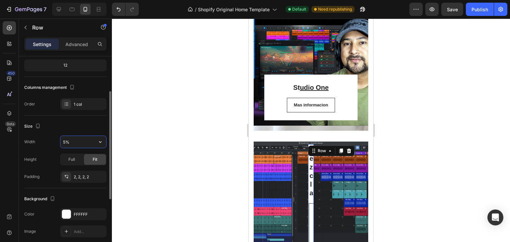
type input "50%"
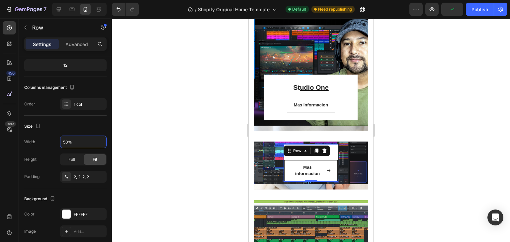
drag, startPoint x: 213, startPoint y: 159, endPoint x: 217, endPoint y: 157, distance: 4.3
click at [213, 159] on div at bounding box center [311, 131] width 398 height 224
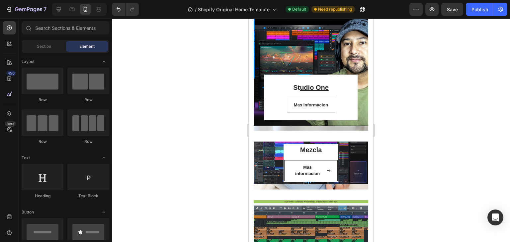
click at [507, 165] on div at bounding box center [311, 131] width 398 height 224
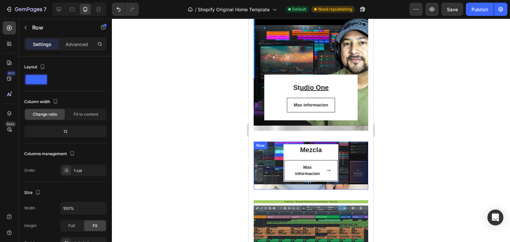
click at [263, 146] on div "Row" at bounding box center [260, 146] width 11 height 6
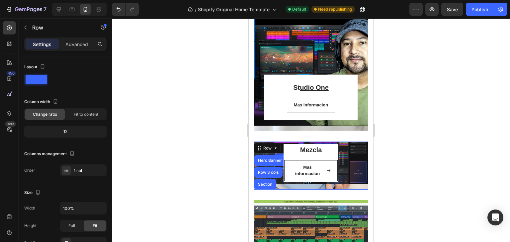
click at [353, 145] on div "Mezcla Heading Mas informacion Button Row" at bounding box center [310, 162] width 109 height 37
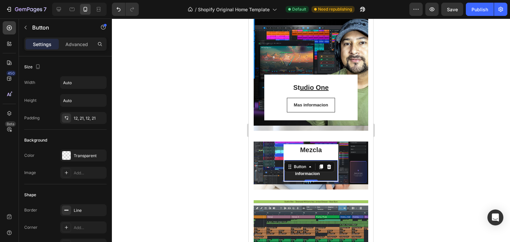
click at [331, 171] on div "Mas informacion Button 0" at bounding box center [310, 170] width 53 height 21
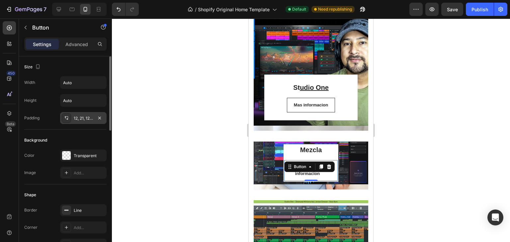
click at [82, 118] on div "12, 21, 12, 21" at bounding box center [83, 118] width 19 height 6
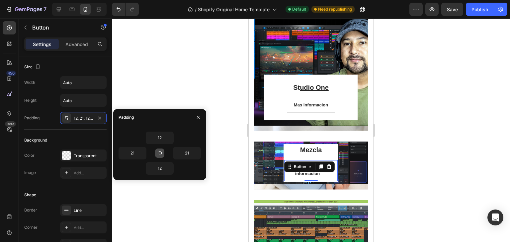
click at [157, 154] on icon "button" at bounding box center [159, 153] width 5 height 5
type input "12"
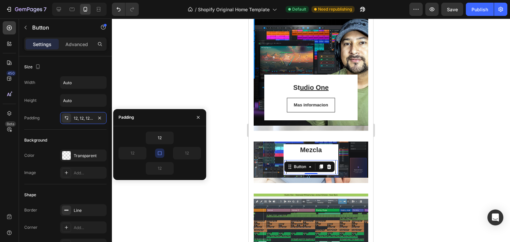
click at [157, 154] on icon "button" at bounding box center [159, 153] width 5 height 5
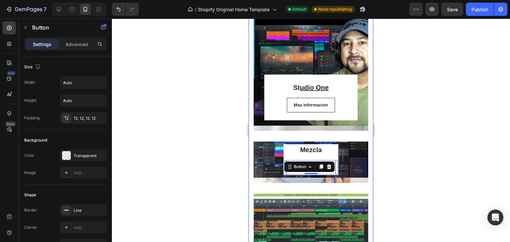
click at [240, 105] on div at bounding box center [311, 131] width 398 height 224
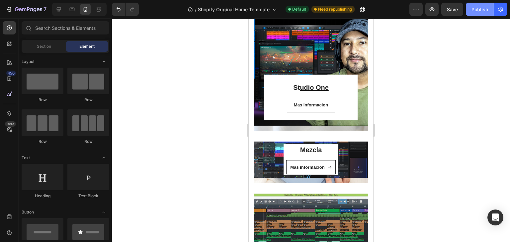
click at [476, 9] on div "Publish" at bounding box center [479, 9] width 17 height 7
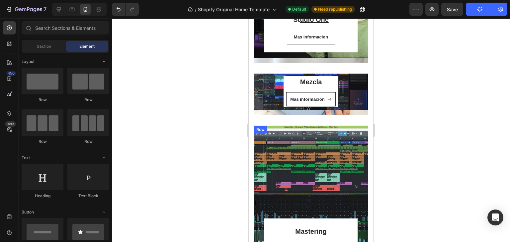
scroll to position [514, 0]
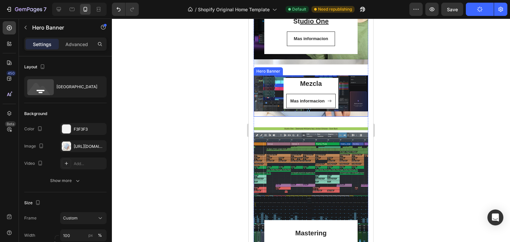
click at [352, 113] on div "Mezcla Heading Mas informacion Button Row Row" at bounding box center [310, 96] width 114 height 42
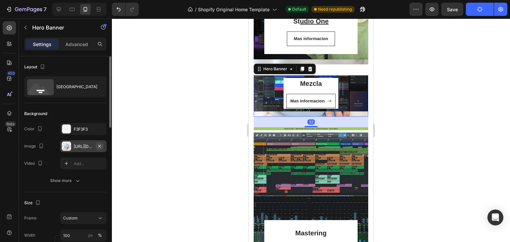
click at [101, 147] on icon "button" at bounding box center [99, 146] width 5 height 5
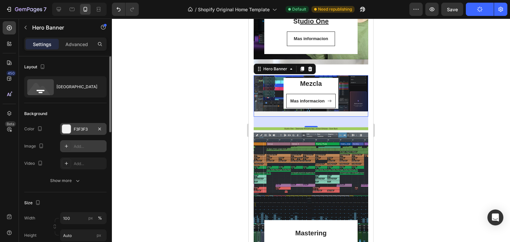
click at [68, 128] on div at bounding box center [66, 129] width 9 height 9
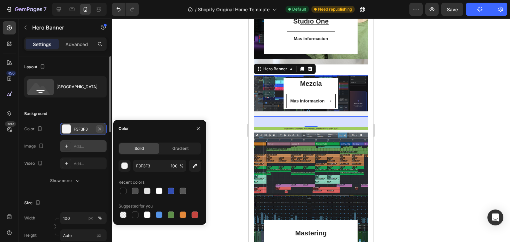
click at [101, 127] on icon "button" at bounding box center [99, 128] width 5 height 5
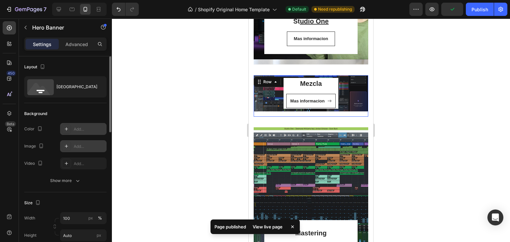
click at [268, 108] on div "Mezcla Heading Mas informacion Button Row" at bounding box center [310, 93] width 109 height 31
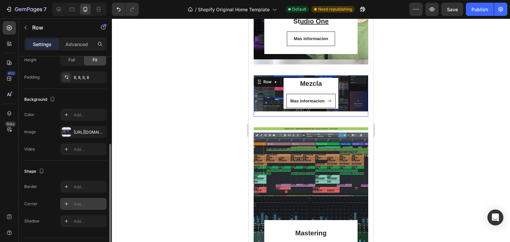
scroll to position [182, 0]
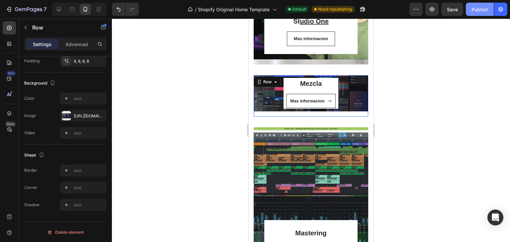
click at [478, 8] on div "Publish" at bounding box center [479, 9] width 17 height 7
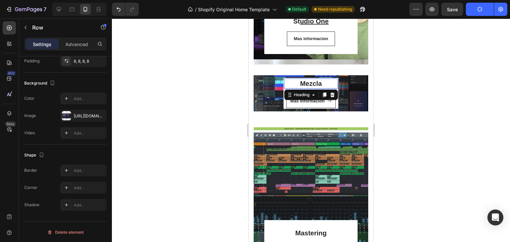
click at [324, 82] on h3 "Mezcla" at bounding box center [310, 84] width 53 height 10
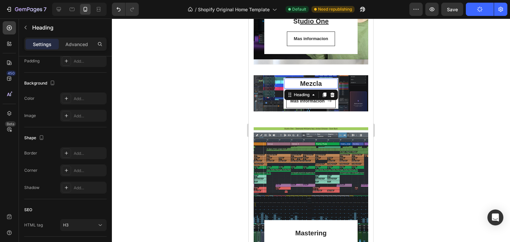
scroll to position [0, 0]
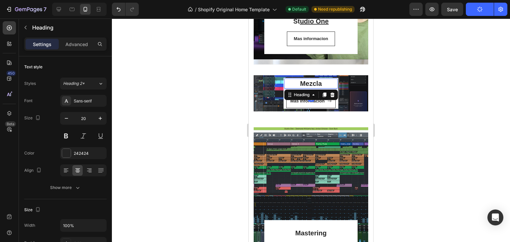
drag, startPoint x: 469, startPoint y: 124, endPoint x: 375, endPoint y: 104, distance: 96.4
click at [468, 124] on div at bounding box center [311, 131] width 398 height 224
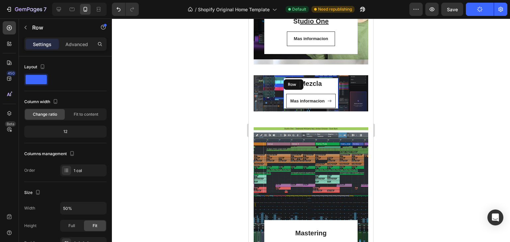
click at [331, 90] on div "Mezcla Heading Mas informacion Button" at bounding box center [310, 94] width 53 height 30
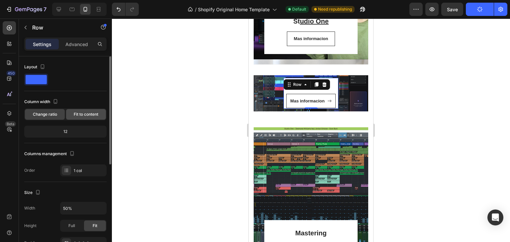
click at [88, 109] on div "Fit to content" at bounding box center [86, 114] width 40 height 11
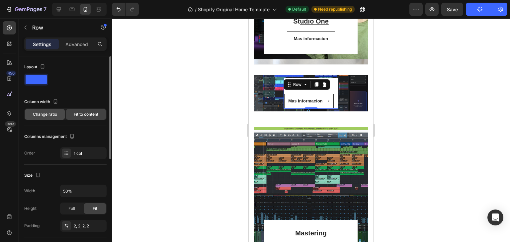
click at [45, 112] on span "Change ratio" at bounding box center [45, 114] width 24 height 6
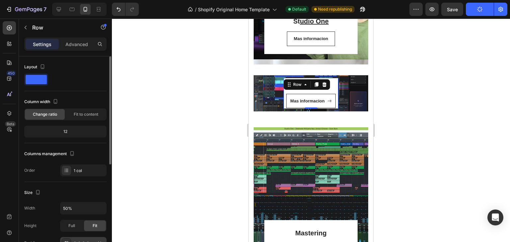
scroll to position [66, 0]
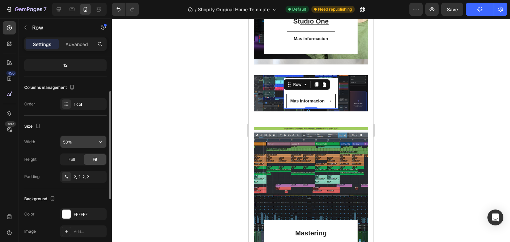
click at [74, 144] on input "50%" at bounding box center [83, 142] width 46 height 12
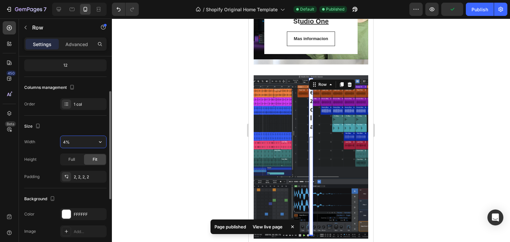
type input "40%"
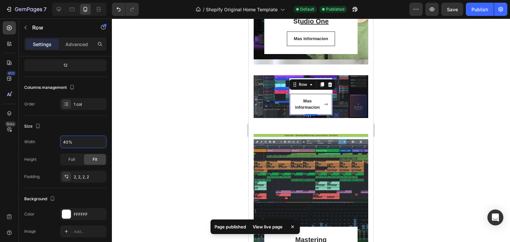
click at [179, 127] on div at bounding box center [311, 131] width 398 height 224
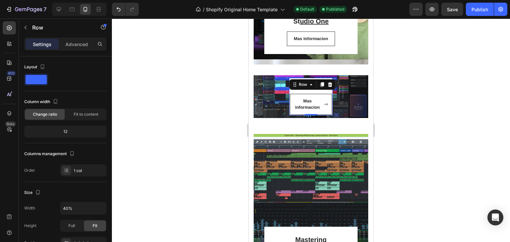
click at [327, 89] on div "Mezcla Heading Mas informacion Button Row 0" at bounding box center [311, 96] width 44 height 37
click at [327, 89] on div "Row" at bounding box center [312, 84] width 46 height 11
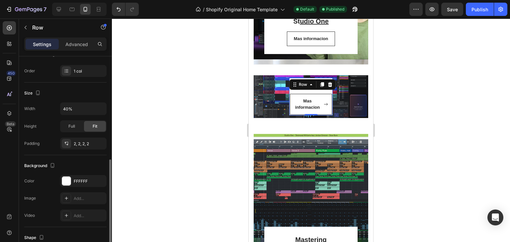
scroll to position [182, 0]
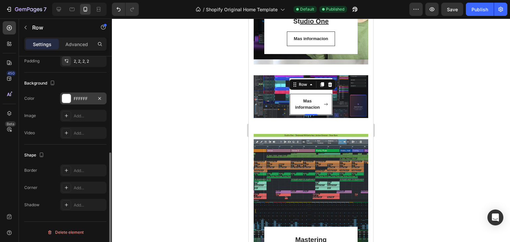
click at [65, 99] on div at bounding box center [66, 98] width 9 height 9
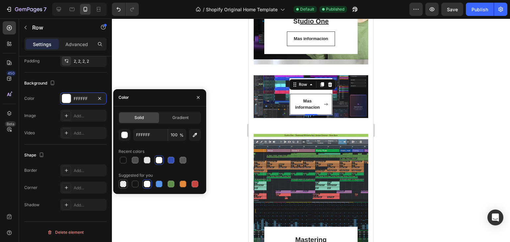
click at [119, 181] on div at bounding box center [123, 184] width 8 height 8
type input "000000"
type input "0"
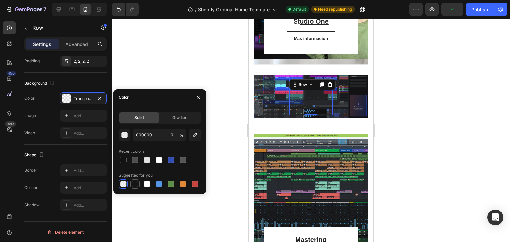
click at [135, 183] on div at bounding box center [135, 184] width 7 height 7
type input "151515"
type input "100"
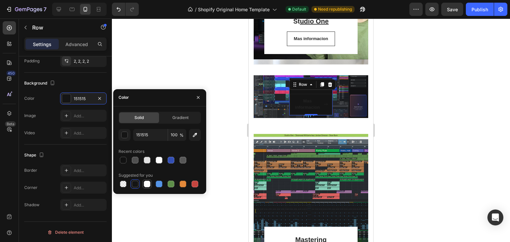
click at [148, 185] on div at bounding box center [147, 184] width 7 height 7
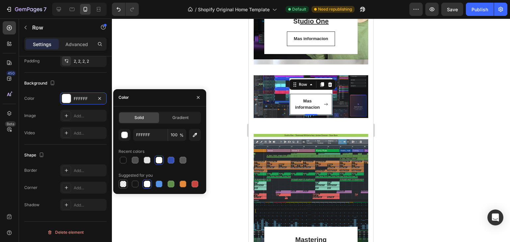
click at [120, 183] on div at bounding box center [123, 184] width 7 height 7
type input "000000"
type input "0"
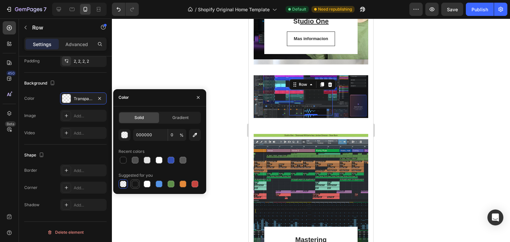
click at [132, 183] on div at bounding box center [135, 184] width 7 height 7
type input "151515"
type input "100"
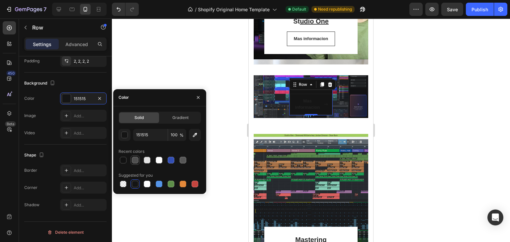
click at [145, 158] on div at bounding box center [147, 160] width 8 height 8
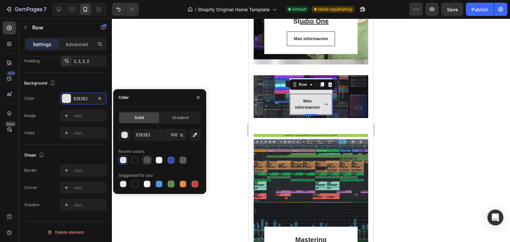
click at [147, 158] on div at bounding box center [147, 160] width 7 height 7
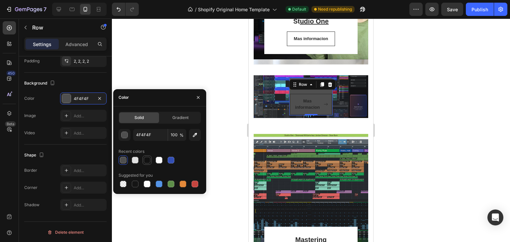
click at [147, 159] on div at bounding box center [147, 160] width 7 height 7
click at [159, 160] on div at bounding box center [159, 160] width 7 height 7
type input "FFFFFF"
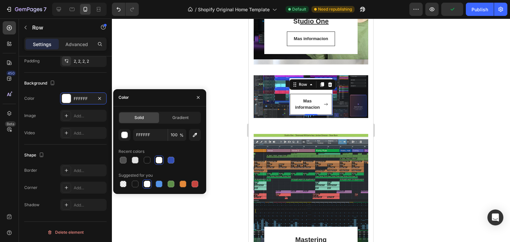
click at [185, 72] on div at bounding box center [311, 131] width 398 height 224
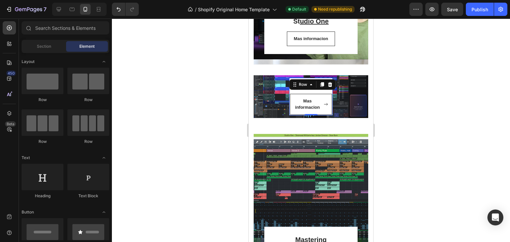
click at [326, 89] on div "Mezcla Heading Mas informacion Button Row 0" at bounding box center [311, 96] width 44 height 37
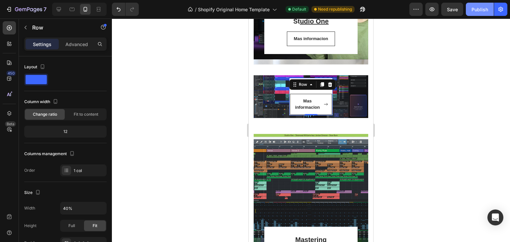
click at [472, 13] on button "Publish" at bounding box center [479, 9] width 28 height 13
click at [57, 5] on div at bounding box center [58, 9] width 11 height 11
type input "100%"
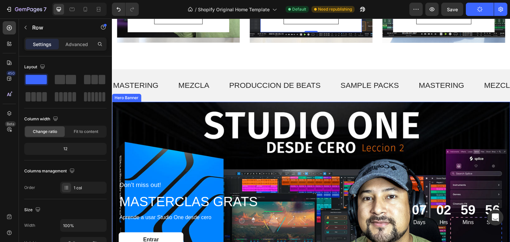
scroll to position [527, 0]
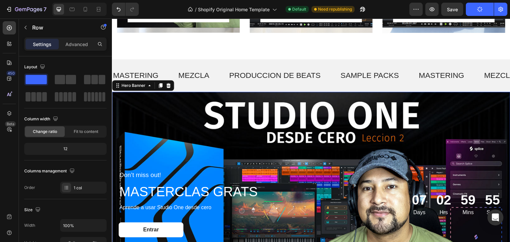
click at [387, 95] on div "Background Image" at bounding box center [311, 204] width 398 height 224
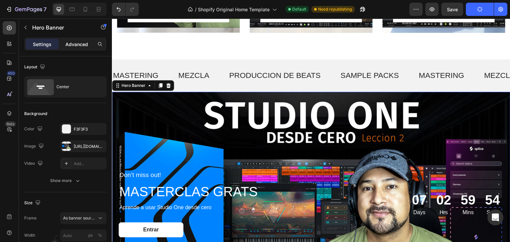
click at [66, 42] on p "Advanced" at bounding box center [76, 44] width 23 height 7
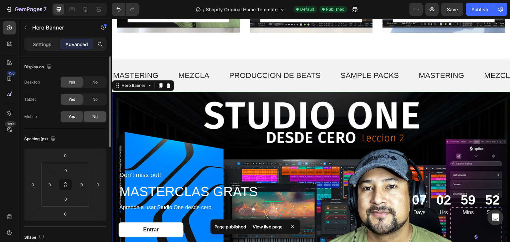
click at [92, 119] on span "No" at bounding box center [94, 117] width 5 height 6
click at [90, 117] on div "No" at bounding box center [95, 116] width 22 height 11
click at [94, 115] on span "No" at bounding box center [94, 117] width 5 height 6
drag, startPoint x: 69, startPoint y: 119, endPoint x: 90, endPoint y: 112, distance: 22.5
click at [68, 118] on span "Yes" at bounding box center [71, 117] width 7 height 6
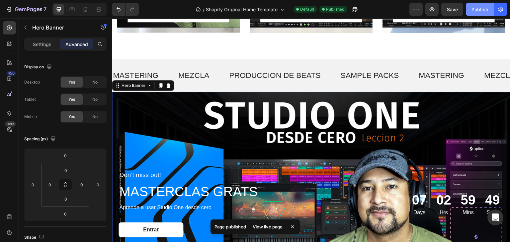
click at [467, 4] on button "Publish" at bounding box center [479, 9] width 28 height 13
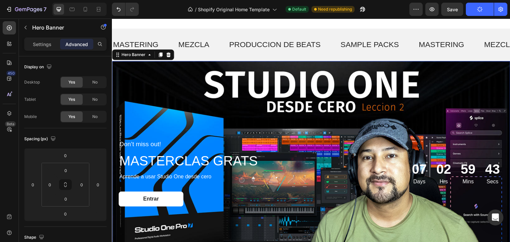
scroll to position [593, 0]
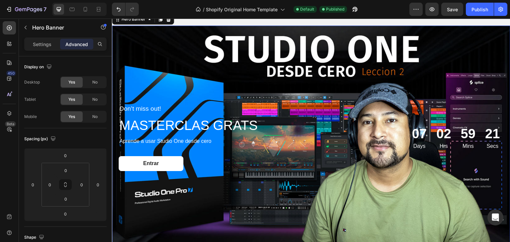
click at [350, 31] on div "Background Image" at bounding box center [311, 138] width 398 height 224
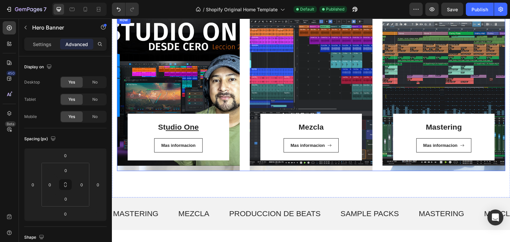
scroll to position [128, 0]
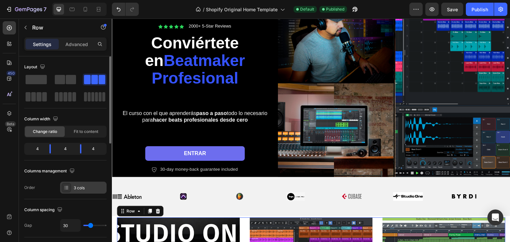
click at [81, 189] on div "3 cols" at bounding box center [89, 188] width 31 height 6
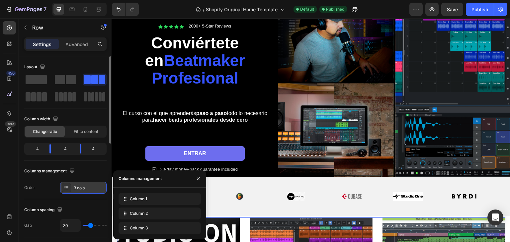
click at [81, 189] on div "3 cols" at bounding box center [89, 188] width 31 height 6
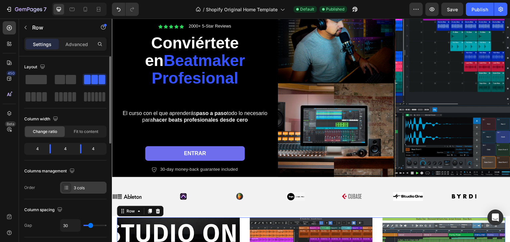
click at [81, 189] on div "3 cols" at bounding box center [89, 188] width 31 height 6
click at [64, 209] on div "Column spacing" at bounding box center [65, 210] width 82 height 11
click at [60, 207] on icon "button" at bounding box center [59, 209] width 4 height 4
click at [62, 195] on icon "button" at bounding box center [61, 197] width 4 height 5
type input "0"
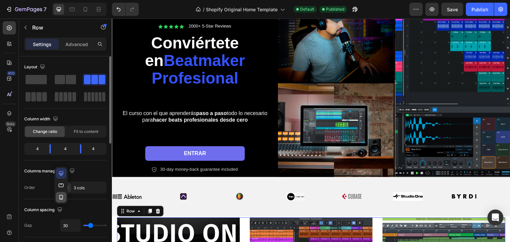
type input "0"
type input "100%"
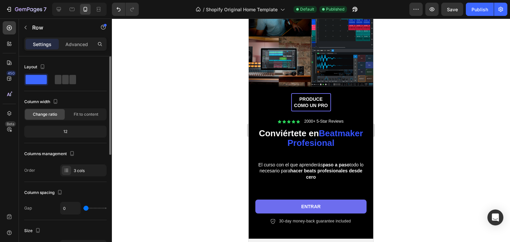
scroll to position [60, 0]
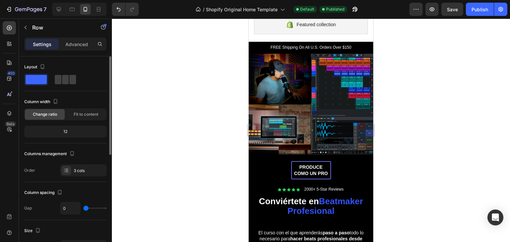
type input "16"
type input "20"
type input "24"
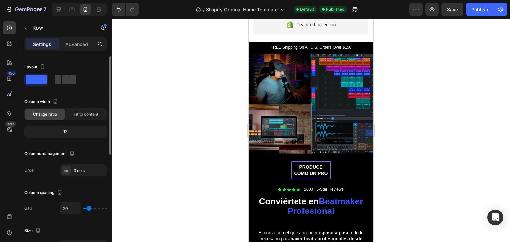
type input "24"
type input "29"
type input "36"
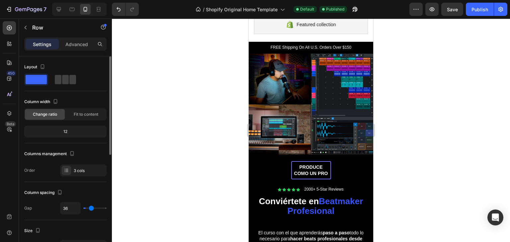
type input "47"
type input "50"
type input "54"
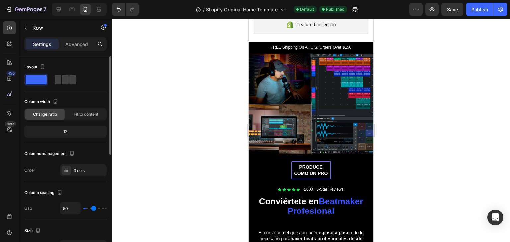
type input "54"
type input "57"
type input "59"
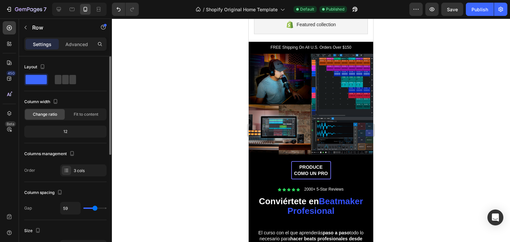
type input "63"
type input "66"
type input "64"
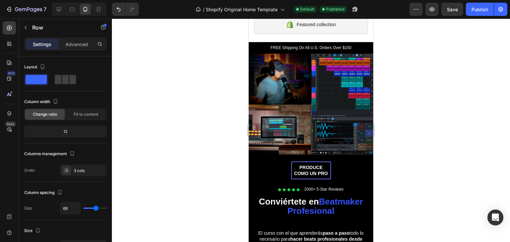
drag, startPoint x: 87, startPoint y: 206, endPoint x: 215, endPoint y: 200, distance: 127.9
type input "64"
click at [96, 208] on input "range" at bounding box center [94, 208] width 23 height 1
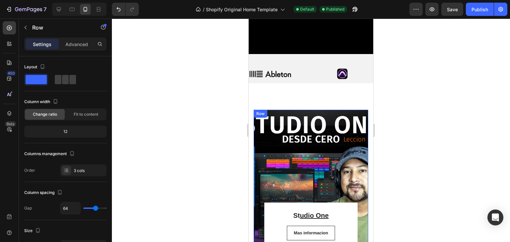
scroll to position [359, 0]
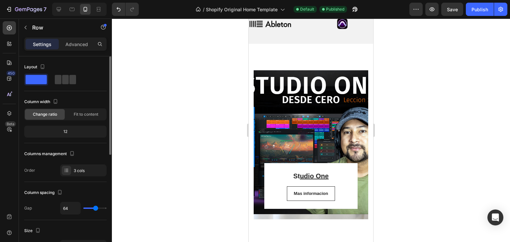
type input "89"
type input "91"
type input "96"
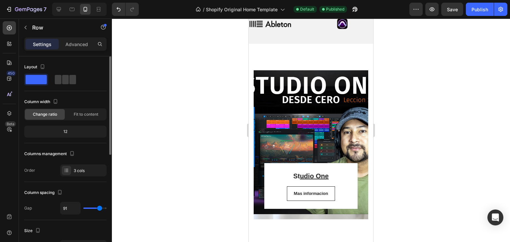
type input "96"
type input "107"
type input "120"
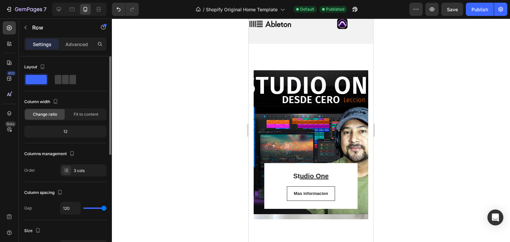
type input "6"
type input "0"
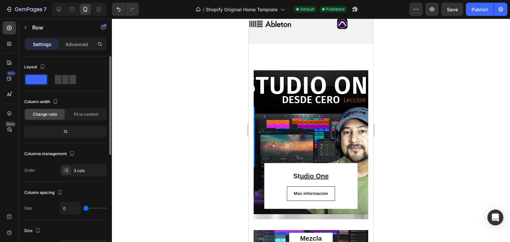
type input "120"
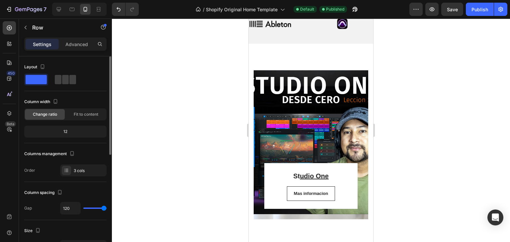
type input "0"
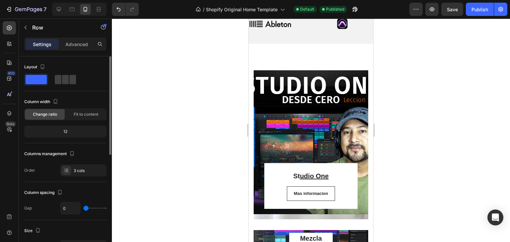
drag, startPoint x: 99, startPoint y: 208, endPoint x: 77, endPoint y: 197, distance: 24.9
type input "0"
click at [83, 208] on input "range" at bounding box center [94, 208] width 23 height 1
click at [80, 170] on div "3 cols" at bounding box center [89, 171] width 31 height 6
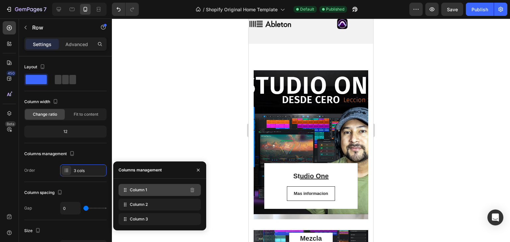
click at [128, 191] on icon at bounding box center [125, 190] width 7 height 7
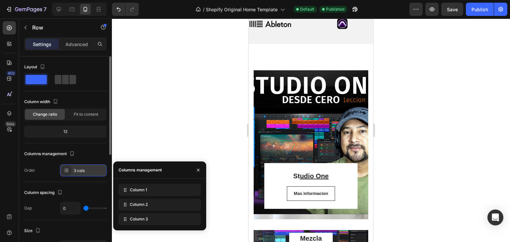
click at [65, 169] on icon at bounding box center [66, 169] width 3 height 0
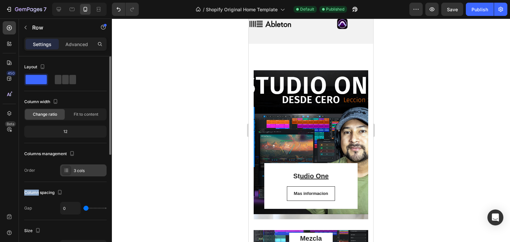
click at [66, 169] on icon at bounding box center [66, 169] width 3 height 0
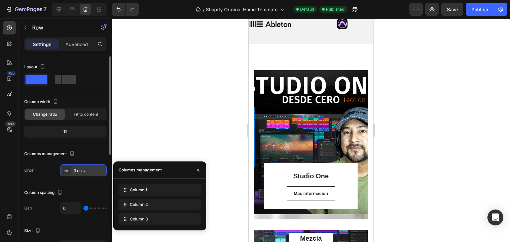
click at [66, 169] on icon at bounding box center [66, 169] width 3 height 0
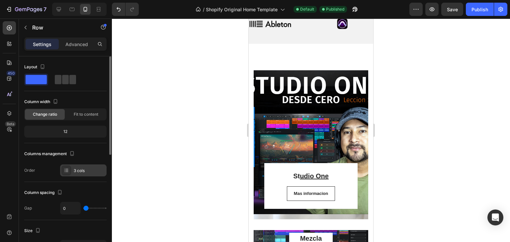
click at [66, 169] on icon at bounding box center [66, 169] width 3 height 0
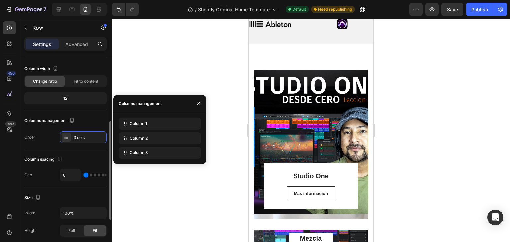
scroll to position [66, 0]
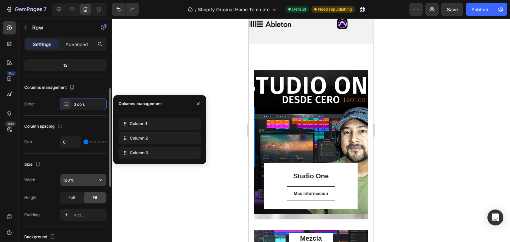
click at [77, 182] on input "100%" at bounding box center [83, 180] width 46 height 12
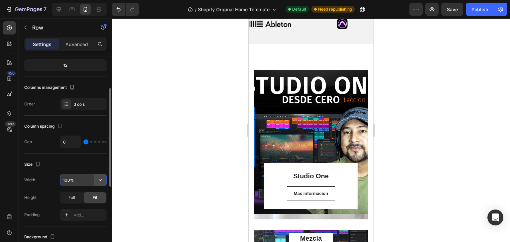
click at [102, 182] on icon "button" at bounding box center [100, 180] width 7 height 7
click at [74, 178] on input "100%" at bounding box center [83, 180] width 46 height 12
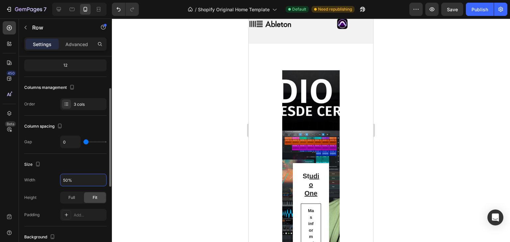
drag, startPoint x: 70, startPoint y: 179, endPoint x: 56, endPoint y: 180, distance: 14.0
click at [56, 180] on div "Width 50%" at bounding box center [65, 180] width 82 height 13
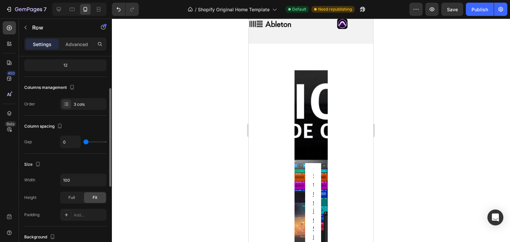
drag, startPoint x: 89, startPoint y: 169, endPoint x: 94, endPoint y: 174, distance: 7.3
click at [89, 169] on div "Size Width 100 Height Full Fit Padding Add..." at bounding box center [65, 190] width 82 height 73
click at [100, 177] on icon "button" at bounding box center [100, 180] width 7 height 7
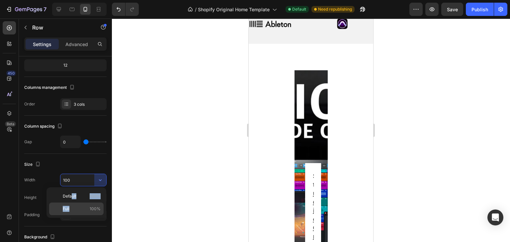
drag, startPoint x: 72, startPoint y: 197, endPoint x: 72, endPoint y: 207, distance: 10.3
click at [72, 207] on div "Default 100% Full 100%" at bounding box center [76, 202] width 54 height 25
click at [72, 207] on p "Full 100%" at bounding box center [82, 209] width 38 height 6
type input "100%"
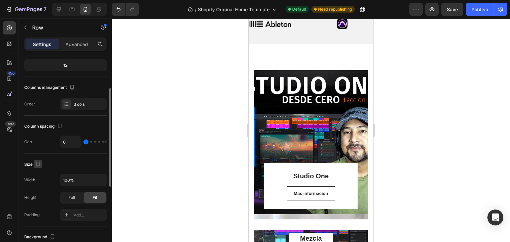
click at [37, 162] on icon "button" at bounding box center [38, 164] width 7 height 7
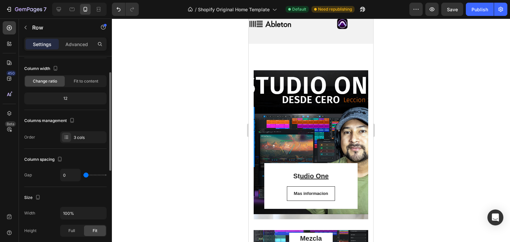
scroll to position [0, 0]
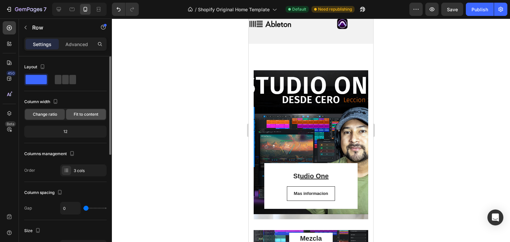
click at [82, 115] on span "Fit to content" at bounding box center [86, 114] width 25 height 6
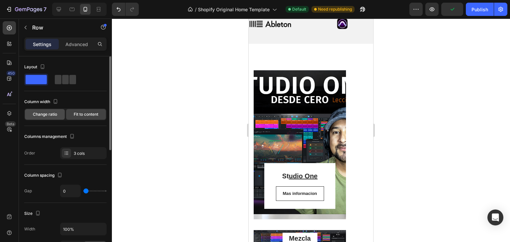
click at [51, 115] on span "Change ratio" at bounding box center [45, 114] width 24 height 6
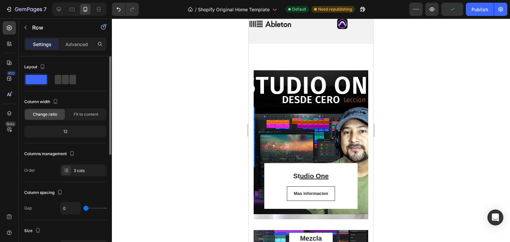
drag, startPoint x: 68, startPoint y: 133, endPoint x: 65, endPoint y: 130, distance: 4.0
click at [67, 132] on div "12" at bounding box center [66, 131] width 80 height 9
drag, startPoint x: 71, startPoint y: 130, endPoint x: 60, endPoint y: 130, distance: 10.9
click at [73, 131] on div "12" at bounding box center [66, 131] width 80 height 9
drag, startPoint x: 58, startPoint y: 130, endPoint x: 70, endPoint y: 130, distance: 11.9
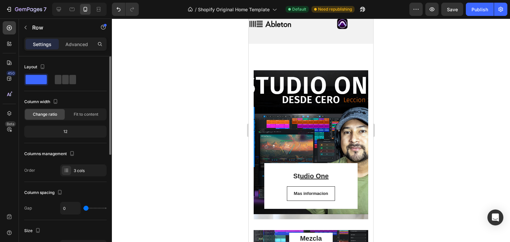
click at [70, 130] on div "12" at bounding box center [66, 131] width 80 height 9
drag, startPoint x: 60, startPoint y: 131, endPoint x: 72, endPoint y: 127, distance: 11.9
click at [70, 129] on div "12" at bounding box center [66, 131] width 80 height 9
click at [61, 78] on div at bounding box center [65, 79] width 21 height 9
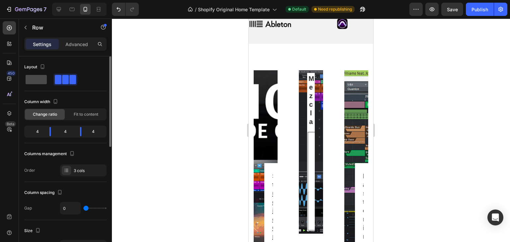
click at [28, 78] on span at bounding box center [36, 79] width 21 height 9
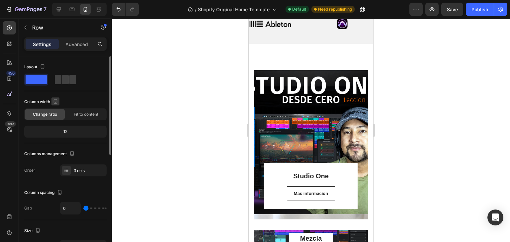
click at [57, 102] on icon "button" at bounding box center [55, 101] width 7 height 7
click at [88, 100] on div "Column width" at bounding box center [65, 102] width 82 height 11
click at [69, 42] on p "Advanced" at bounding box center [76, 44] width 23 height 7
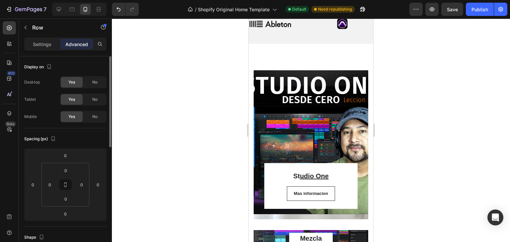
click at [68, 117] on div "Yes" at bounding box center [72, 116] width 22 height 11
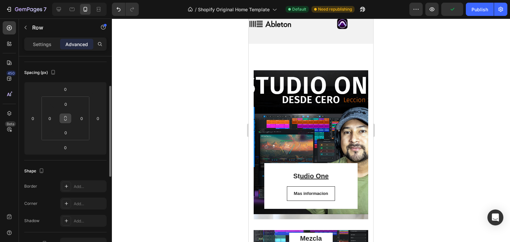
click at [66, 114] on button at bounding box center [65, 118] width 13 height 11
click at [66, 118] on icon at bounding box center [65, 118] width 5 height 5
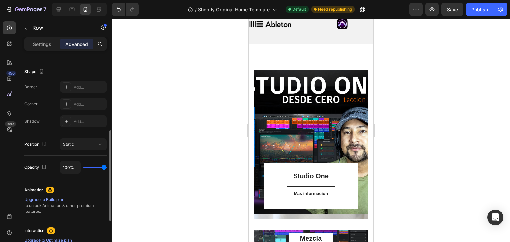
type input "15%"
type input "15"
type input "0%"
type input "0"
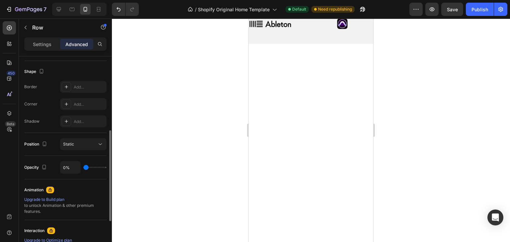
type input "100%"
type input "100"
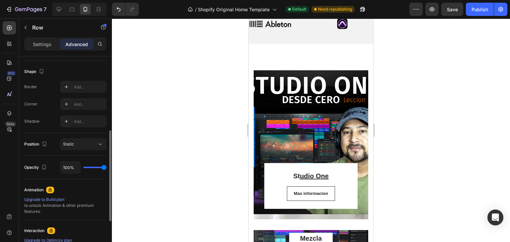
drag, startPoint x: 104, startPoint y: 167, endPoint x: 120, endPoint y: 169, distance: 16.3
click at [106, 168] on input "range" at bounding box center [94, 167] width 23 height 1
click at [104, 146] on button "Static" at bounding box center [83, 144] width 46 height 12
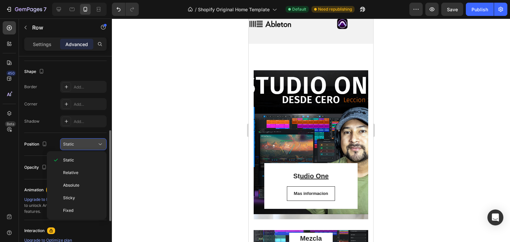
click at [104, 146] on button "Static" at bounding box center [83, 144] width 46 height 12
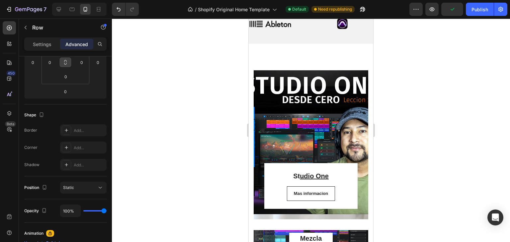
scroll to position [0, 0]
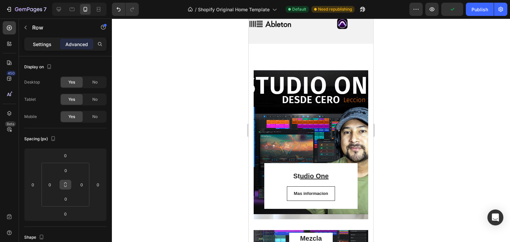
click at [38, 46] on p "Settings" at bounding box center [42, 44] width 19 height 7
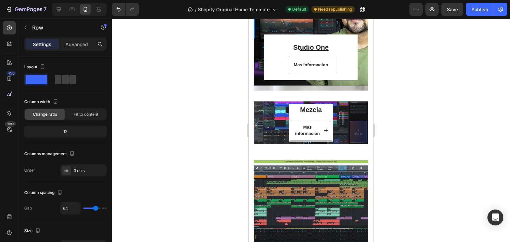
scroll to position [492, 0]
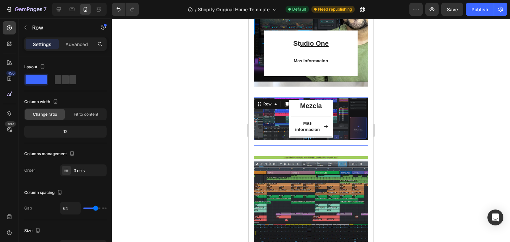
click at [356, 100] on div "Mezcla Heading Mas informacion Button Row" at bounding box center [310, 118] width 109 height 37
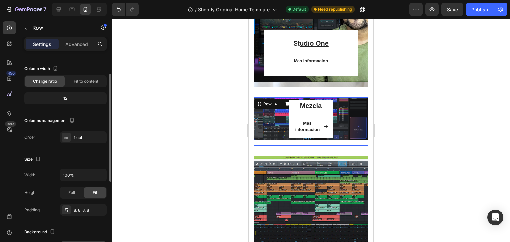
scroll to position [66, 0]
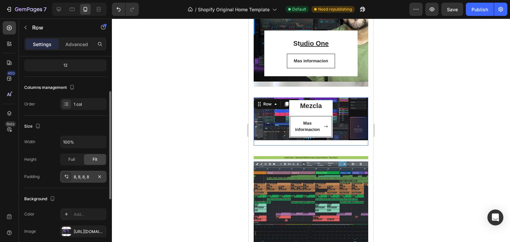
click at [81, 181] on div "8, 8, 8, 8" at bounding box center [83, 177] width 46 height 12
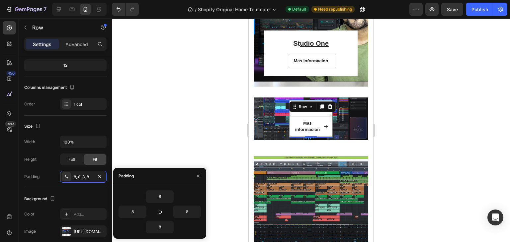
click at [324, 110] on div "Mezcla Heading Mas informacion Button Row 0" at bounding box center [311, 118] width 44 height 37
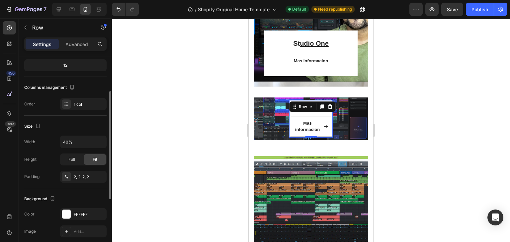
scroll to position [100, 0]
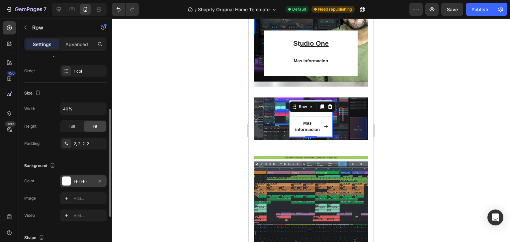
click at [65, 182] on div at bounding box center [66, 181] width 9 height 9
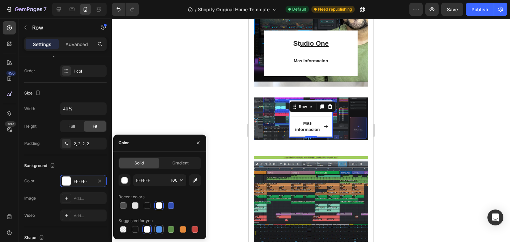
click at [160, 227] on div at bounding box center [159, 229] width 7 height 7
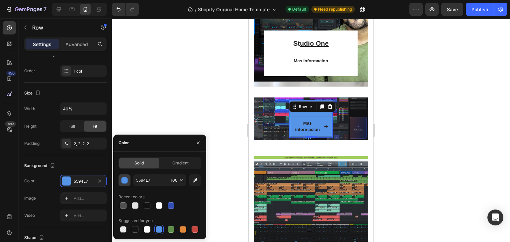
click at [127, 182] on div "button" at bounding box center [124, 180] width 7 height 7
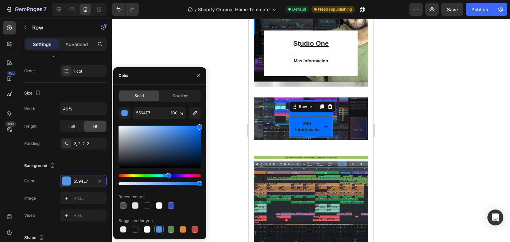
drag, startPoint x: 194, startPoint y: 133, endPoint x: 204, endPoint y: 120, distance: 16.5
click at [204, 120] on div "Solid Gradient 5594E7 100 % Recent colors Suggested for you" at bounding box center [159, 162] width 93 height 144
type input "006EFF"
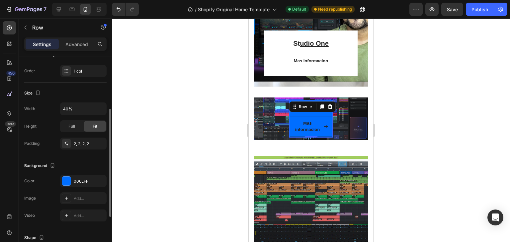
click at [70, 162] on div "Background" at bounding box center [65, 166] width 82 height 11
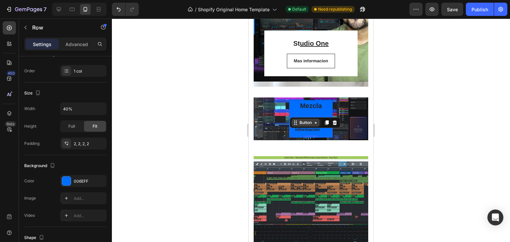
click at [304, 126] on div "Mas informacion Button 0" at bounding box center [311, 126] width 42 height 21
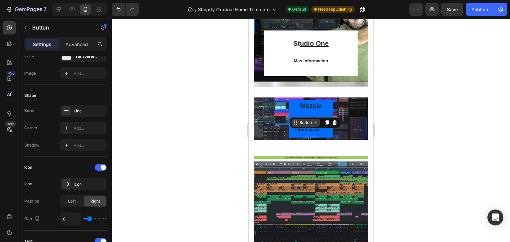
scroll to position [0, 0]
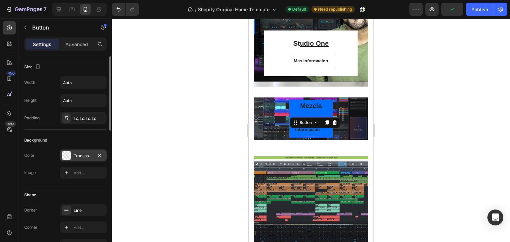
click at [69, 154] on div at bounding box center [66, 155] width 9 height 9
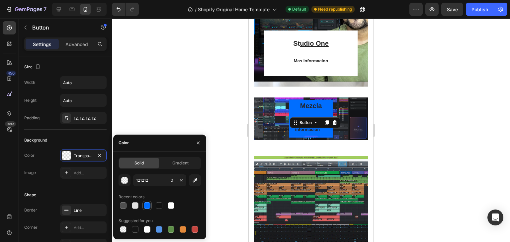
click at [147, 206] on div at bounding box center [147, 205] width 7 height 7
type input "006EFF"
type input "100"
click at [169, 202] on div at bounding box center [171, 206] width 8 height 8
click at [144, 205] on div at bounding box center [147, 205] width 7 height 7
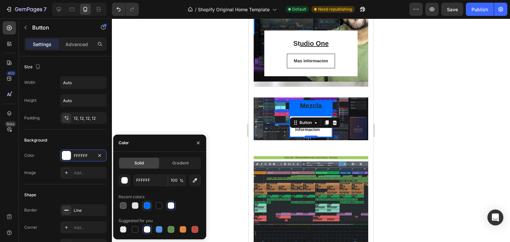
type input "006EFF"
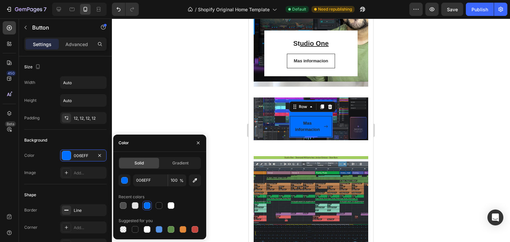
click at [320, 112] on div "Mezcla Heading Mas informacion Button" at bounding box center [311, 119] width 42 height 36
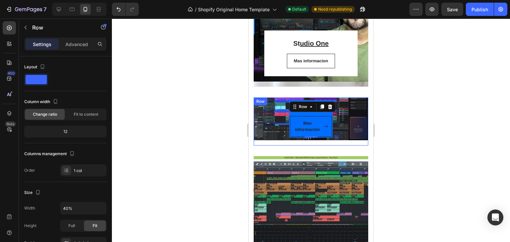
click at [435, 126] on div at bounding box center [311, 131] width 398 height 224
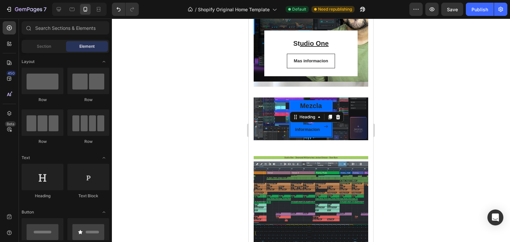
click at [322, 104] on h3 "Mezcla" at bounding box center [311, 106] width 42 height 10
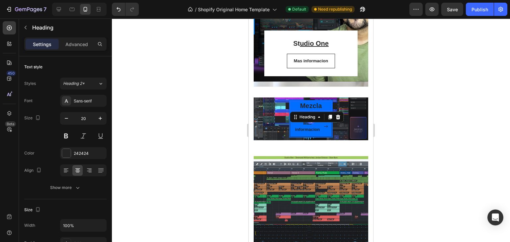
click at [324, 104] on h3 "Mezcla" at bounding box center [311, 106] width 42 height 10
click at [324, 108] on p "Mezcla" at bounding box center [310, 106] width 41 height 9
drag, startPoint x: 478, startPoint y: 150, endPoint x: 390, endPoint y: 128, distance: 89.8
click at [475, 149] on div at bounding box center [311, 131] width 398 height 224
click at [324, 107] on p "Mezcla" at bounding box center [310, 106] width 41 height 9
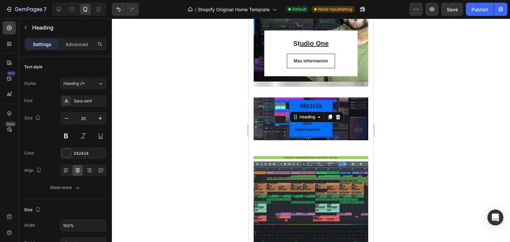
click at [167, 132] on div at bounding box center [311, 131] width 398 height 224
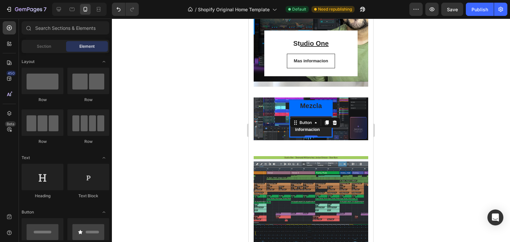
click at [324, 126] on div "Mas informacion Button 0" at bounding box center [311, 126] width 42 height 21
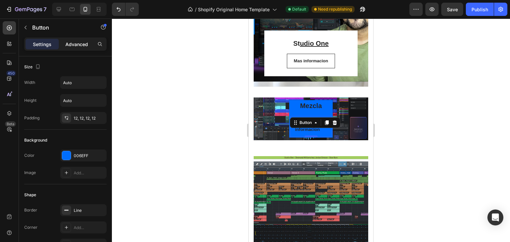
click at [78, 42] on p "Advanced" at bounding box center [76, 44] width 23 height 7
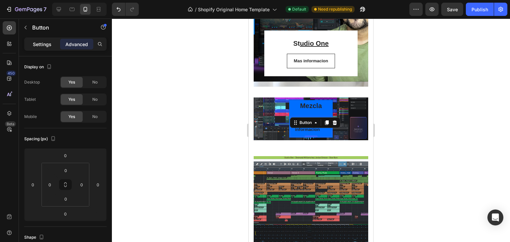
click at [37, 41] on p "Settings" at bounding box center [42, 44] width 19 height 7
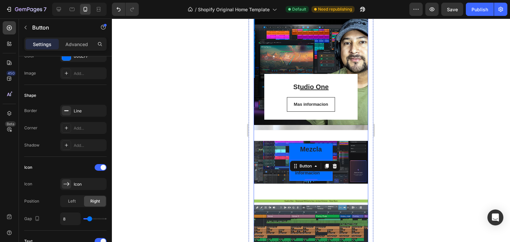
scroll to position [359, 0]
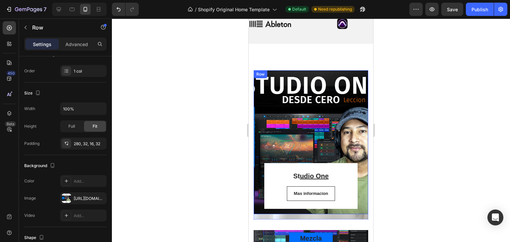
click at [336, 126] on div "St udio One Heading Mas [STREET_ADDRESS]" at bounding box center [310, 142] width 114 height 144
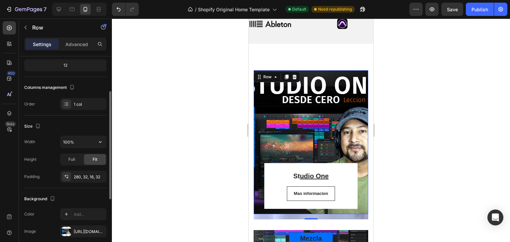
scroll to position [100, 0]
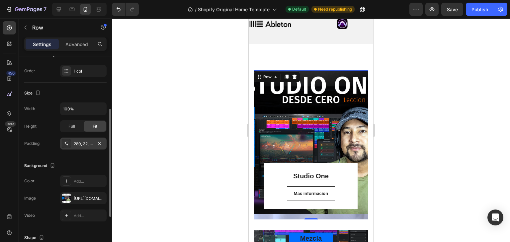
click at [71, 144] on div "280, 32, 16, 32" at bounding box center [83, 144] width 46 height 12
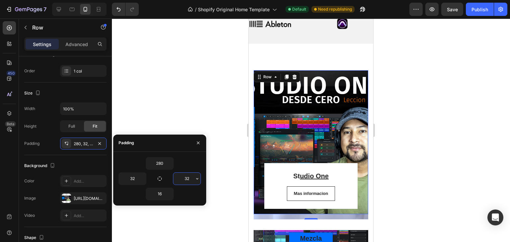
click at [188, 177] on input "32" at bounding box center [186, 179] width 27 height 12
type input "8"
click at [161, 161] on input "280" at bounding box center [159, 164] width 27 height 12
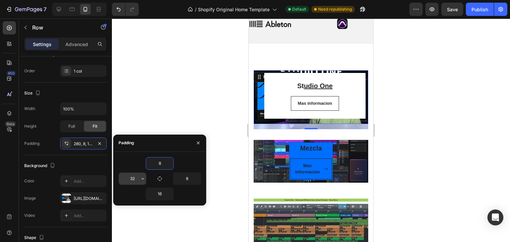
type input "8"
click at [132, 178] on input "32" at bounding box center [132, 179] width 27 height 12
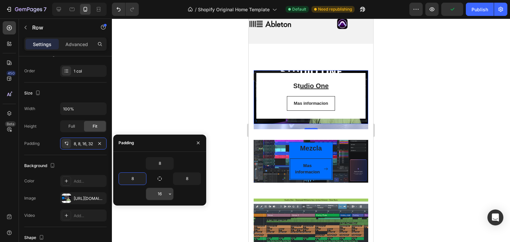
type input "8"
click at [155, 189] on input "16" at bounding box center [159, 194] width 27 height 12
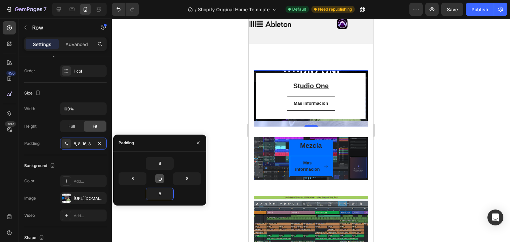
type input "8"
click at [160, 179] on icon "button" at bounding box center [159, 178] width 5 height 5
click at [197, 143] on icon "button" at bounding box center [198, 143] width 3 height 3
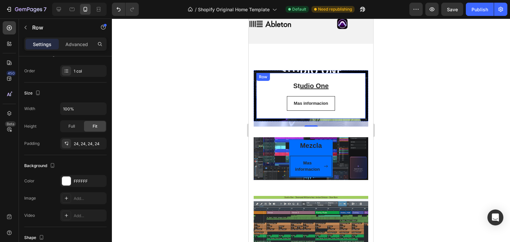
click at [340, 78] on div "St udio One Heading Mas informacion Button Row" at bounding box center [310, 96] width 109 height 46
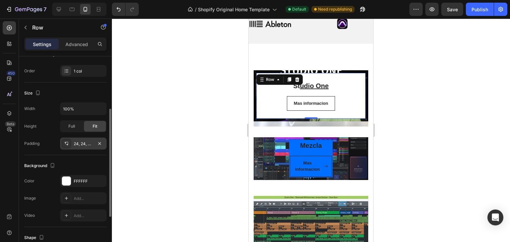
click at [77, 140] on div "24, 24, 24, 24" at bounding box center [83, 144] width 46 height 12
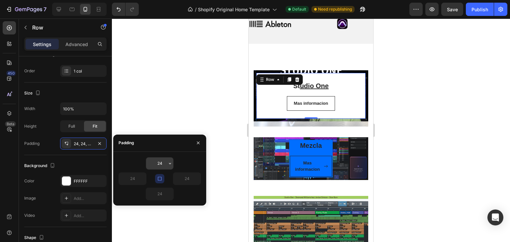
click at [161, 164] on input "24" at bounding box center [159, 164] width 27 height 12
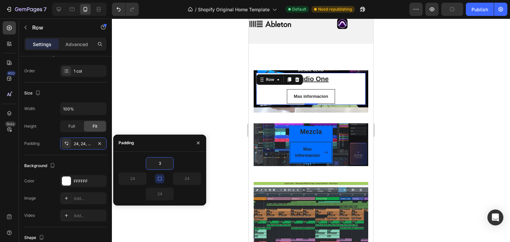
type input "3"
click at [163, 179] on button "button" at bounding box center [159, 178] width 9 height 9
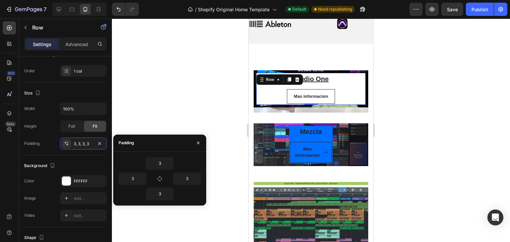
click at [349, 84] on div "St udio One Heading Mas informacion Button" at bounding box center [310, 89] width 107 height 30
click at [165, 163] on input "3" at bounding box center [159, 164] width 27 height 12
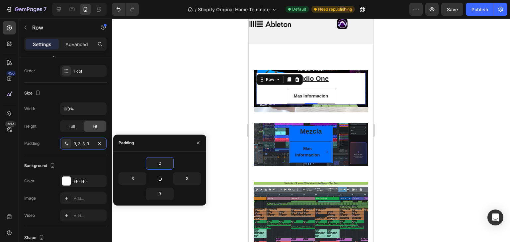
type input "2"
click at [171, 148] on div "Padding" at bounding box center [159, 143] width 93 height 17
click at [167, 190] on button "button" at bounding box center [170, 194] width 7 height 12
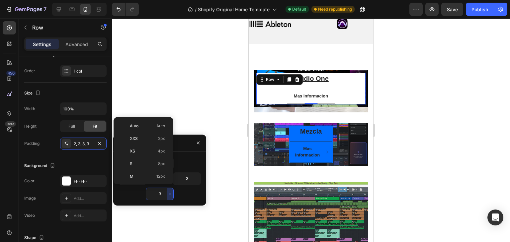
click at [162, 192] on input "3" at bounding box center [159, 194] width 27 height 12
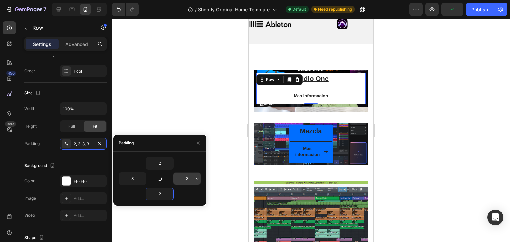
type input "2"
click at [190, 177] on input "3" at bounding box center [186, 179] width 27 height 12
type input "1"
click at [188, 164] on div "2" at bounding box center [159, 163] width 82 height 13
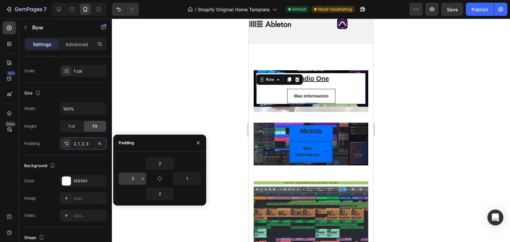
click at [133, 177] on input "3" at bounding box center [132, 179] width 27 height 12
click at [137, 160] on div "2" at bounding box center [159, 163] width 82 height 13
click at [163, 178] on button "button" at bounding box center [159, 178] width 9 height 9
type input "2"
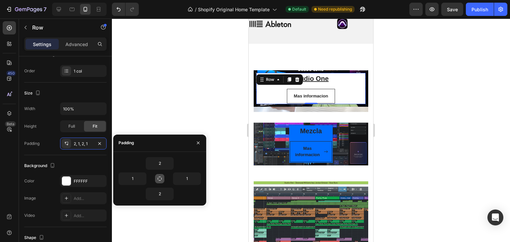
type input "2"
click at [163, 178] on button "button" at bounding box center [159, 178] width 9 height 9
click at [349, 85] on div "St udio One Heading Mas informacion Button" at bounding box center [311, 89] width 108 height 30
click at [279, 81] on icon at bounding box center [277, 79] width 5 height 5
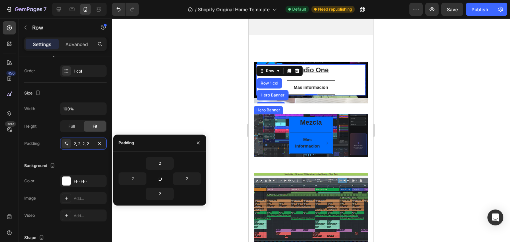
scroll to position [293, 0]
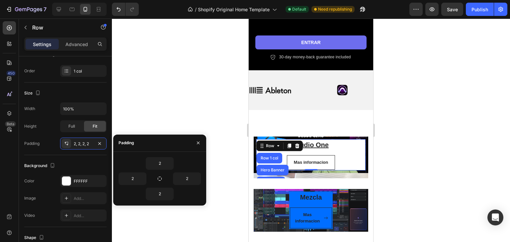
click at [351, 154] on div "St udio One Heading Mas informacion Button" at bounding box center [311, 155] width 108 height 30
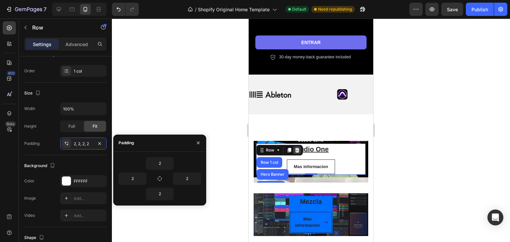
click at [298, 148] on icon at bounding box center [297, 150] width 4 height 5
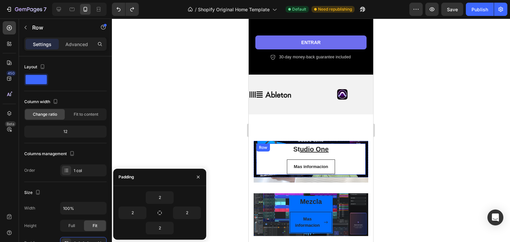
click at [343, 153] on div "St udio One Heading Mas informacion Button" at bounding box center [311, 159] width 108 height 30
click at [161, 213] on icon "button" at bounding box center [159, 212] width 5 height 5
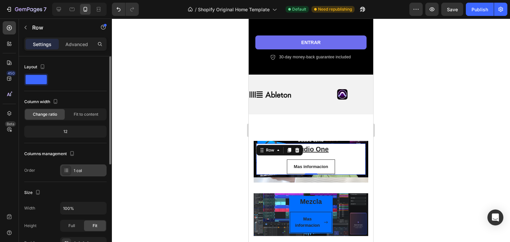
click at [84, 172] on div "1 col" at bounding box center [89, 171] width 31 height 6
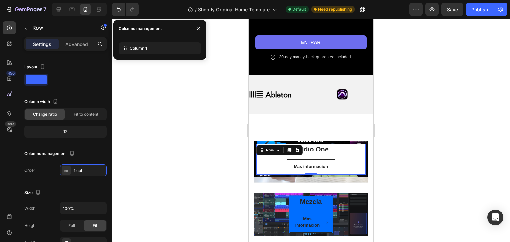
drag, startPoint x: 108, startPoint y: 187, endPoint x: 136, endPoint y: 195, distance: 28.9
click at [119, 0] on div "7 / Shopify Original Home Template Default Need republishing Preview Save Publi…" at bounding box center [255, 0] width 510 height 0
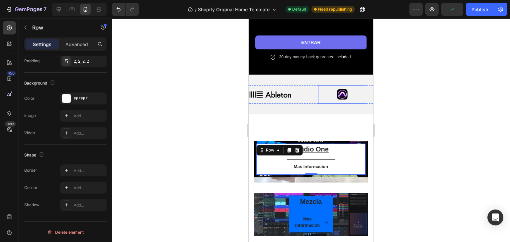
click at [443, 147] on div at bounding box center [311, 131] width 398 height 224
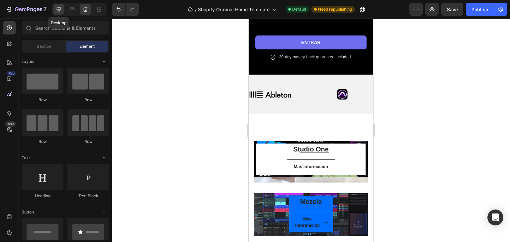
click at [61, 9] on icon at bounding box center [59, 9] width 4 height 4
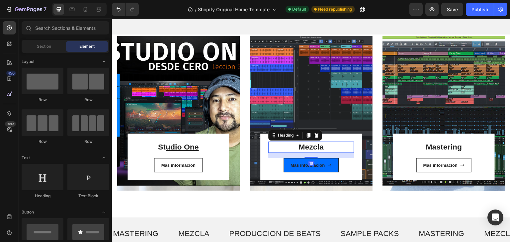
click at [338, 148] on p "Mezcla" at bounding box center [311, 147] width 84 height 10
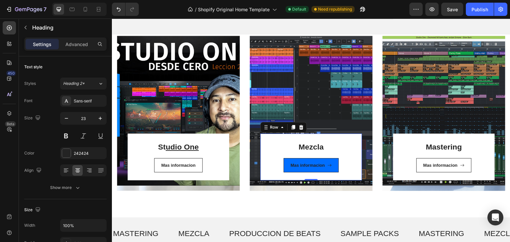
click at [356, 145] on div "Mezcla Heading Mas informacion Button Row 0" at bounding box center [311, 157] width 102 height 47
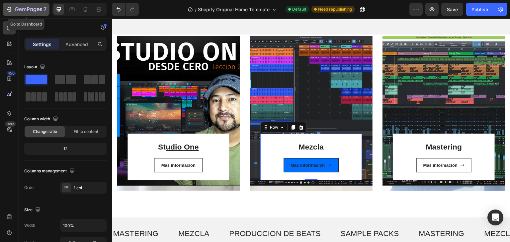
click at [15, 7] on icon "button" at bounding box center [28, 10] width 27 height 6
